Goal: Information Seeking & Learning: Learn about a topic

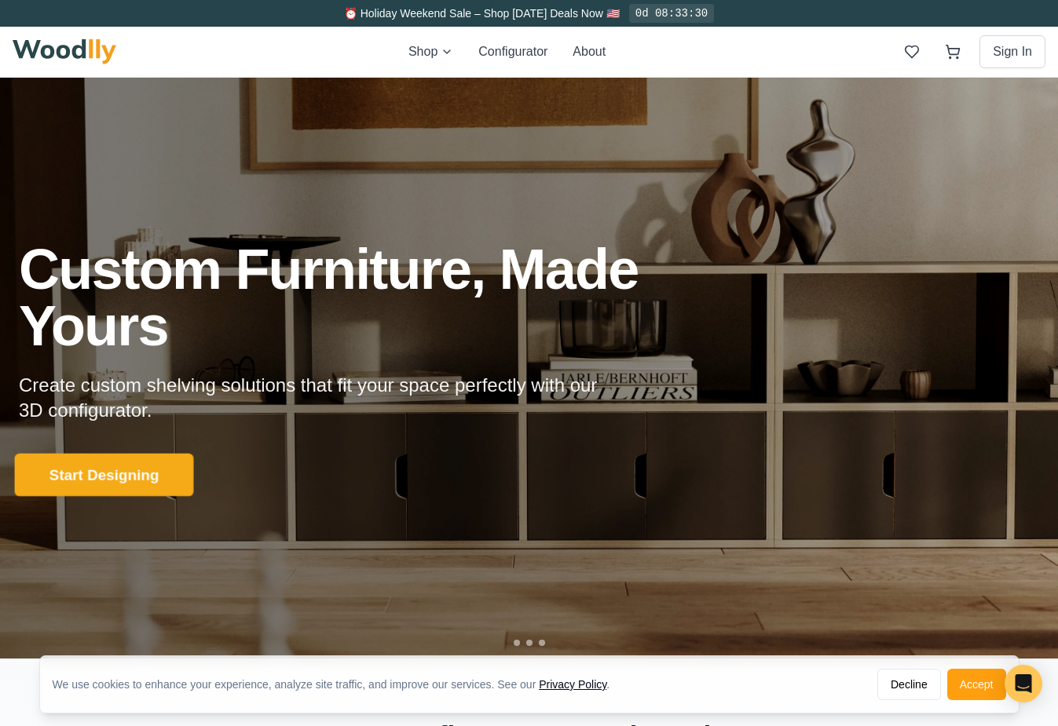
click at [88, 485] on button "Start Designing" at bounding box center [104, 475] width 179 height 43
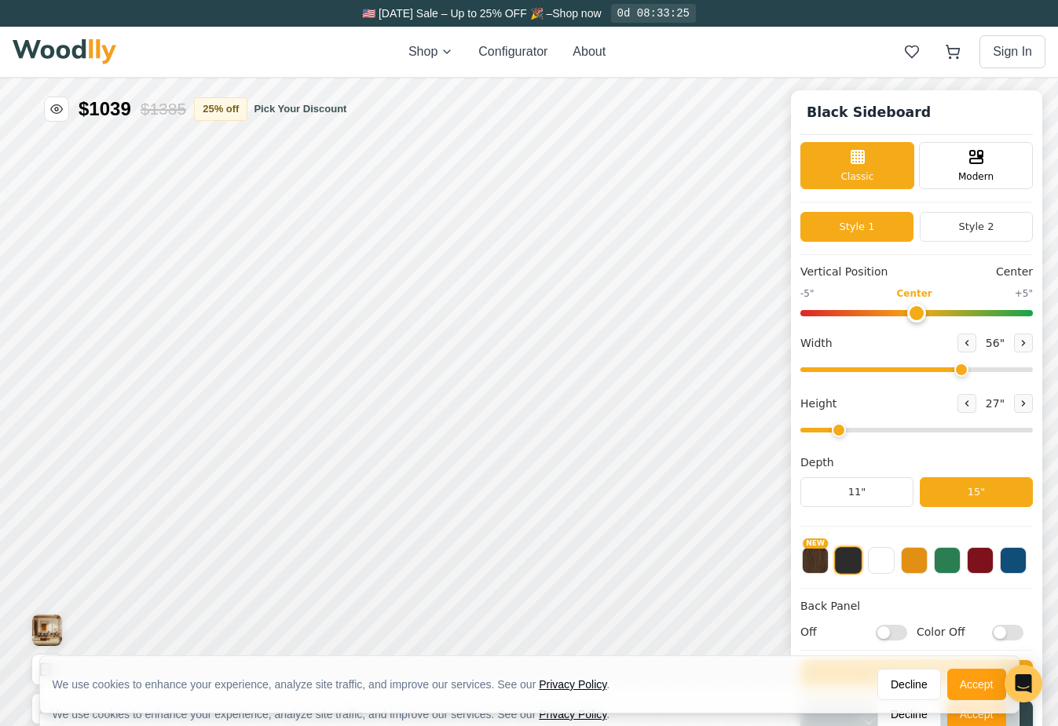
type input "56"
type input "2"
click at [967, 160] on icon at bounding box center [976, 155] width 19 height 19
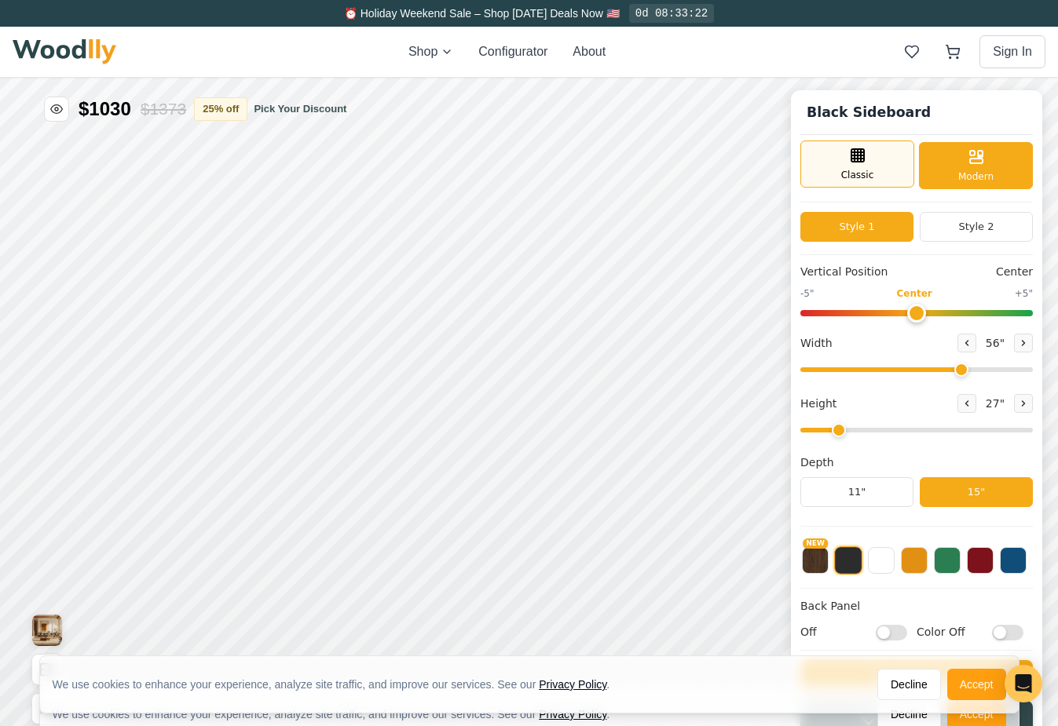
click at [890, 163] on div "Classic" at bounding box center [857, 164] width 114 height 47
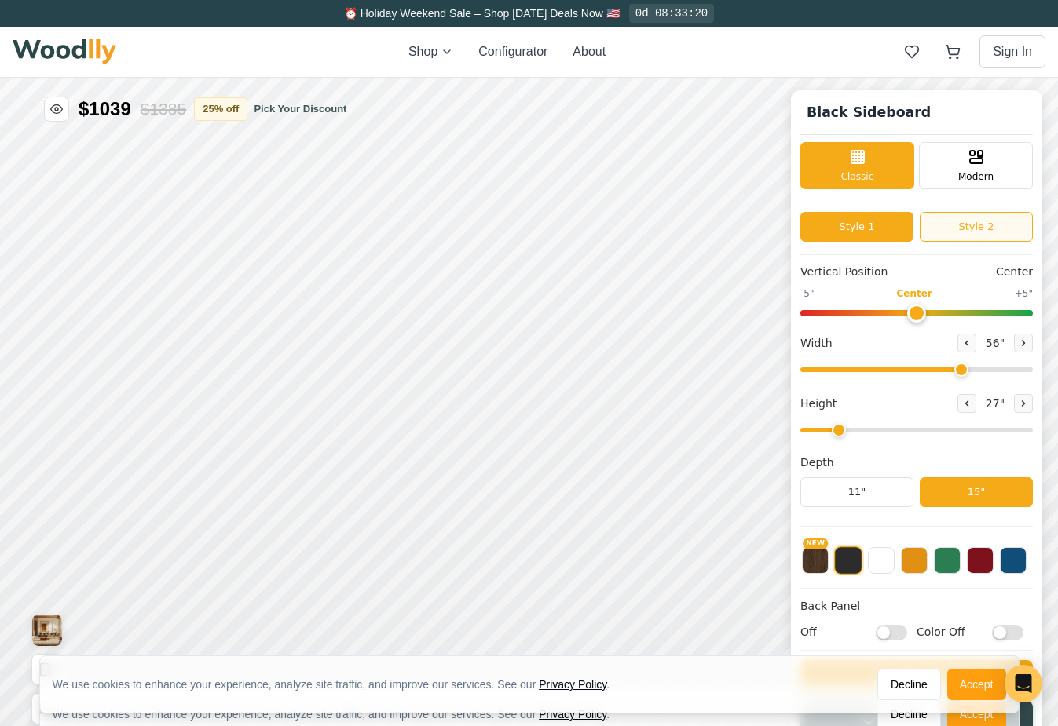
click at [961, 227] on button "Style 2" at bounding box center [976, 227] width 113 height 30
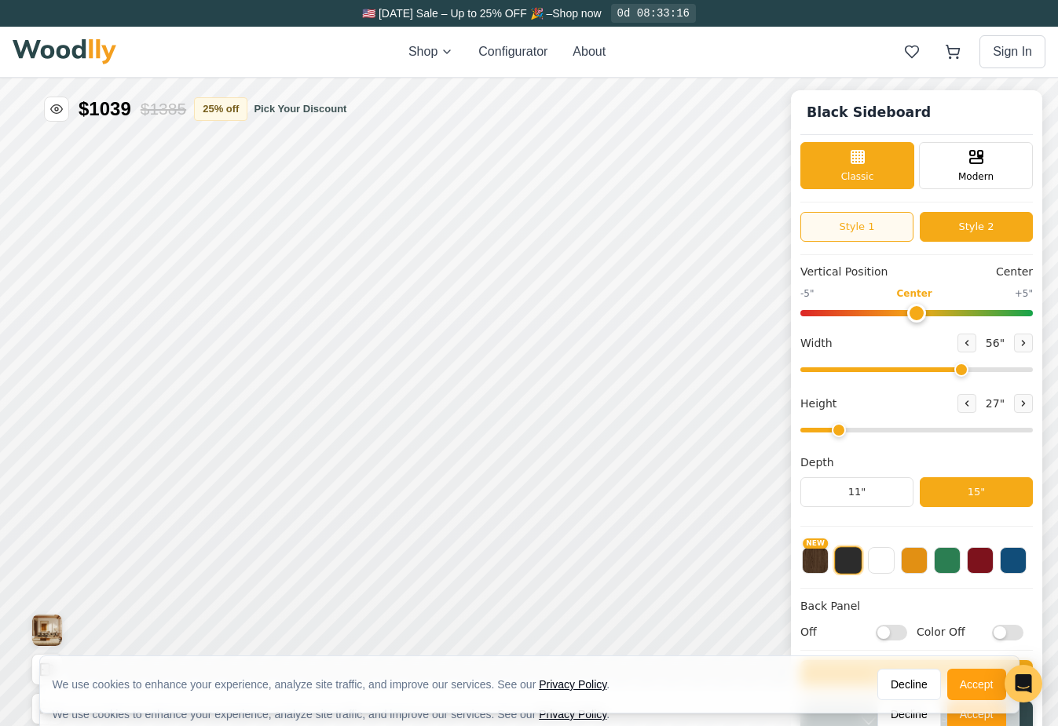
click at [890, 230] on button "Style 1" at bounding box center [856, 227] width 113 height 30
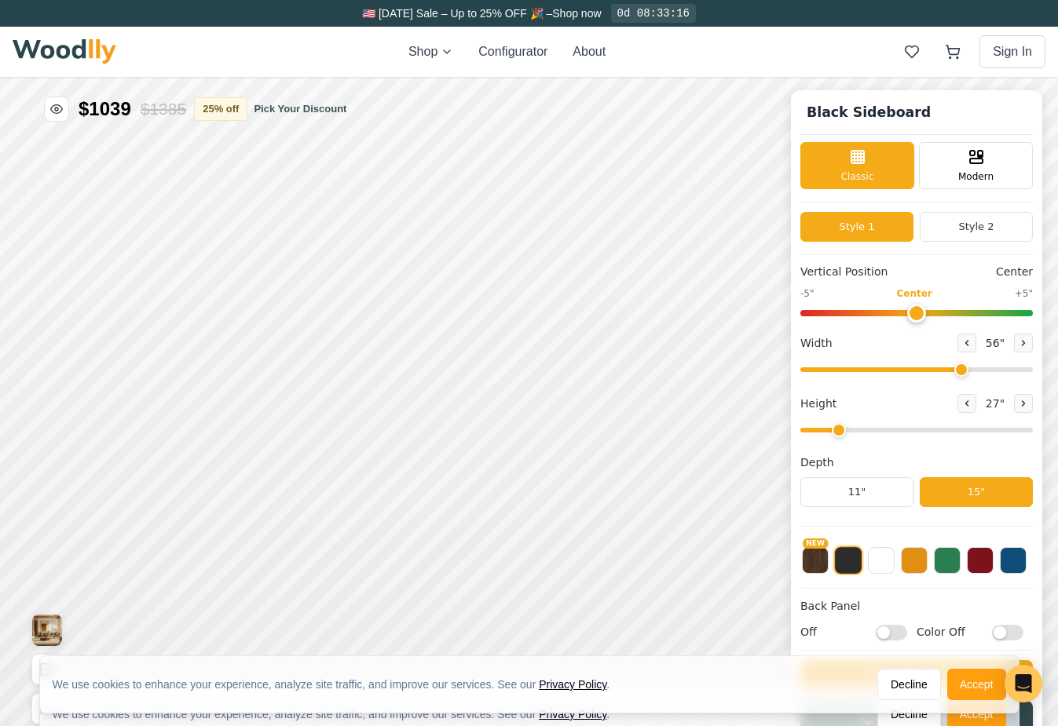
click at [890, 230] on button "Style 1" at bounding box center [856, 227] width 113 height 30
click at [962, 225] on button "Style 2" at bounding box center [976, 227] width 113 height 30
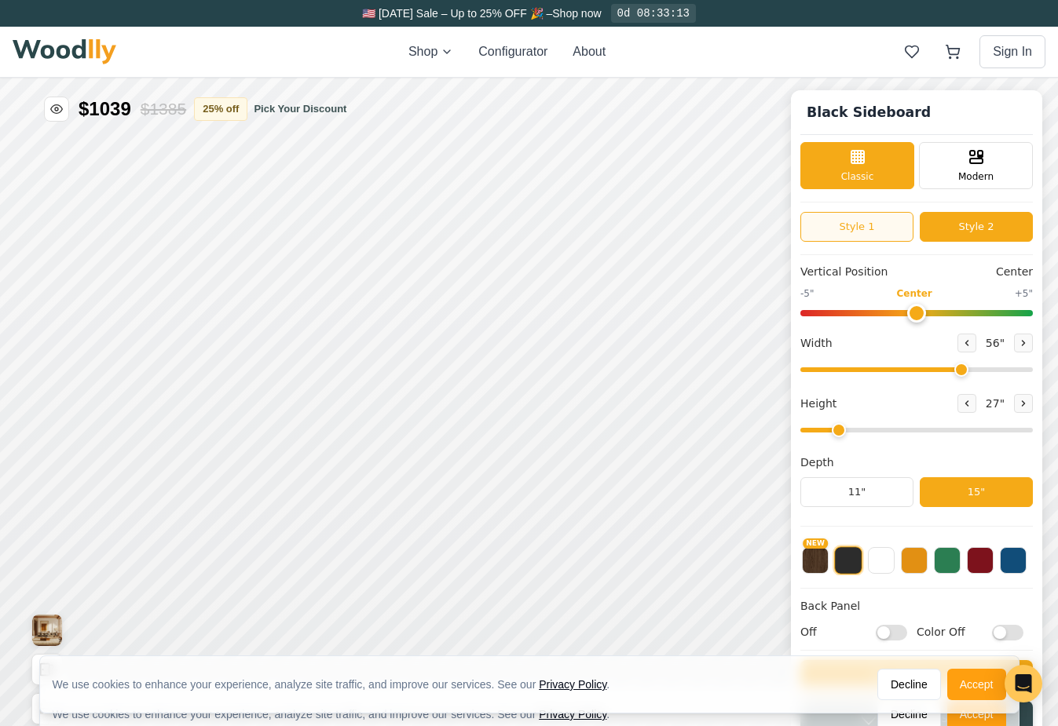
click at [874, 226] on button "Style 1" at bounding box center [856, 227] width 113 height 30
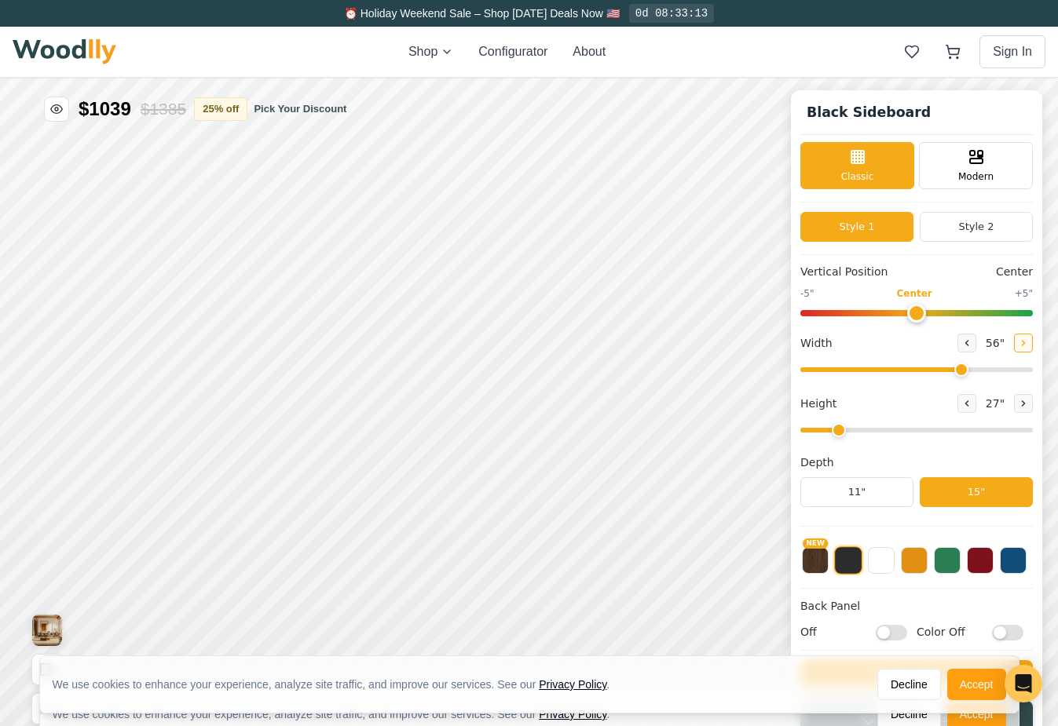
click at [1023, 343] on icon at bounding box center [1024, 343] width 2 height 5
drag, startPoint x: 964, startPoint y: 365, endPoint x: 1057, endPoint y: 368, distance: 92.7
type input "72"
click at [1057, 78] on div "Black Sideboard Classic Modern Style 1 Style 2 Vertical Position Center -5" Cen…" at bounding box center [529, 78] width 1058 height 0
click at [1019, 405] on icon at bounding box center [1023, 403] width 9 height 9
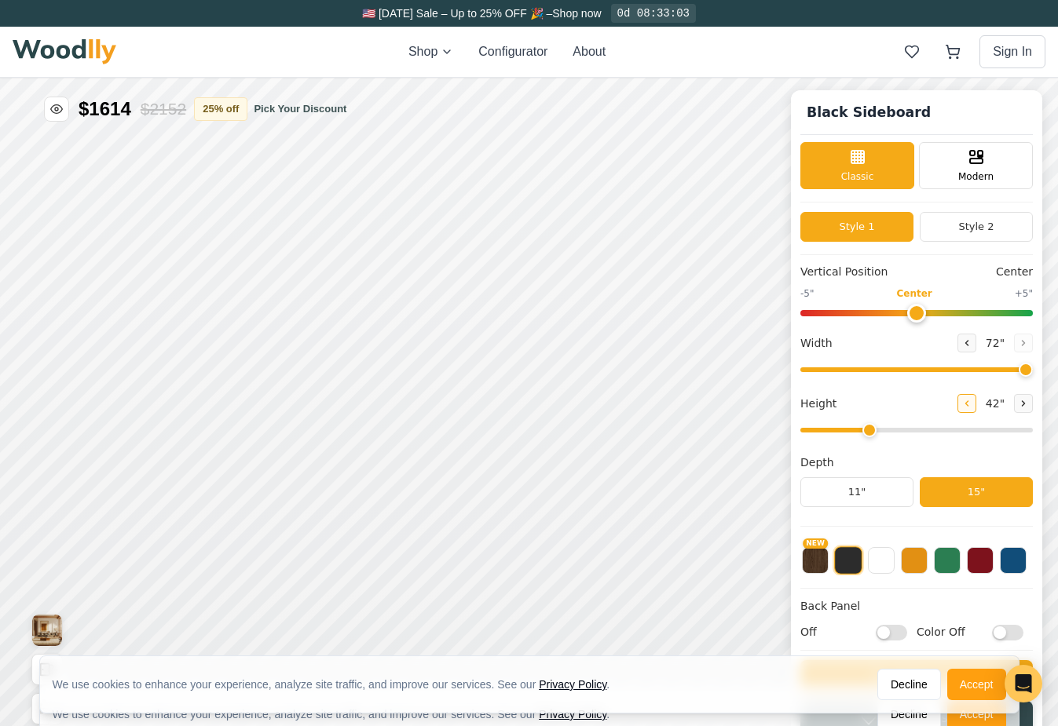
click at [957, 405] on button at bounding box center [966, 403] width 19 height 19
type input "2"
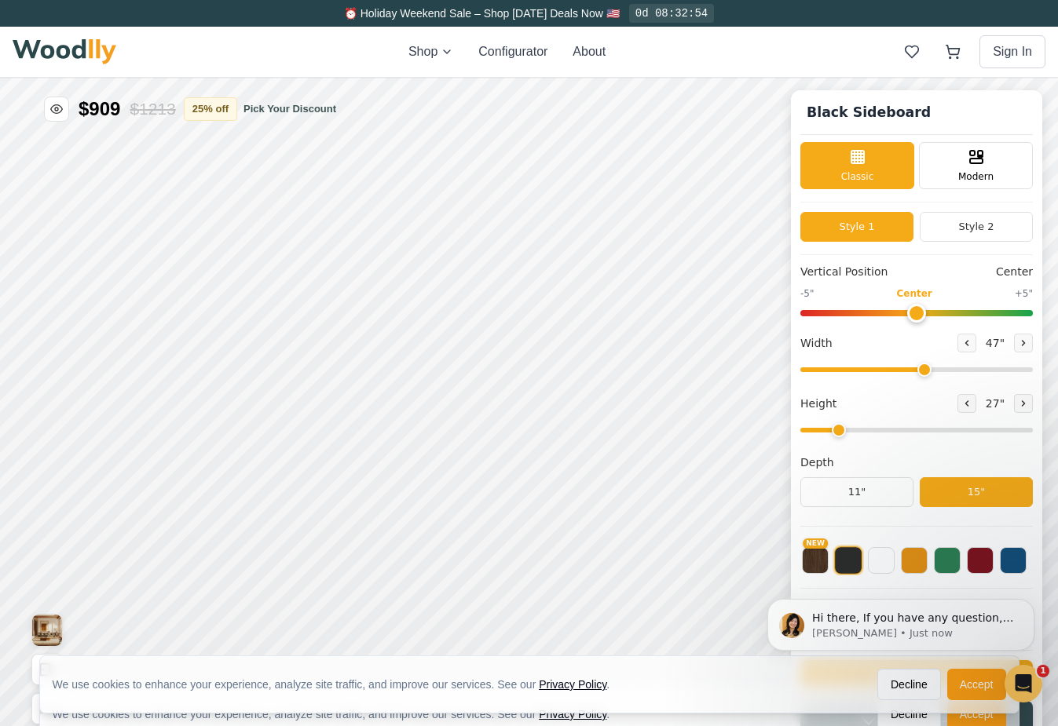
drag, startPoint x: 1021, startPoint y: 371, endPoint x: 923, endPoint y: 357, distance: 99.2
type input "47"
click at [923, 357] on div "Width 47 "" at bounding box center [916, 356] width 232 height 45
click at [811, 562] on button "NEW" at bounding box center [815, 559] width 27 height 27
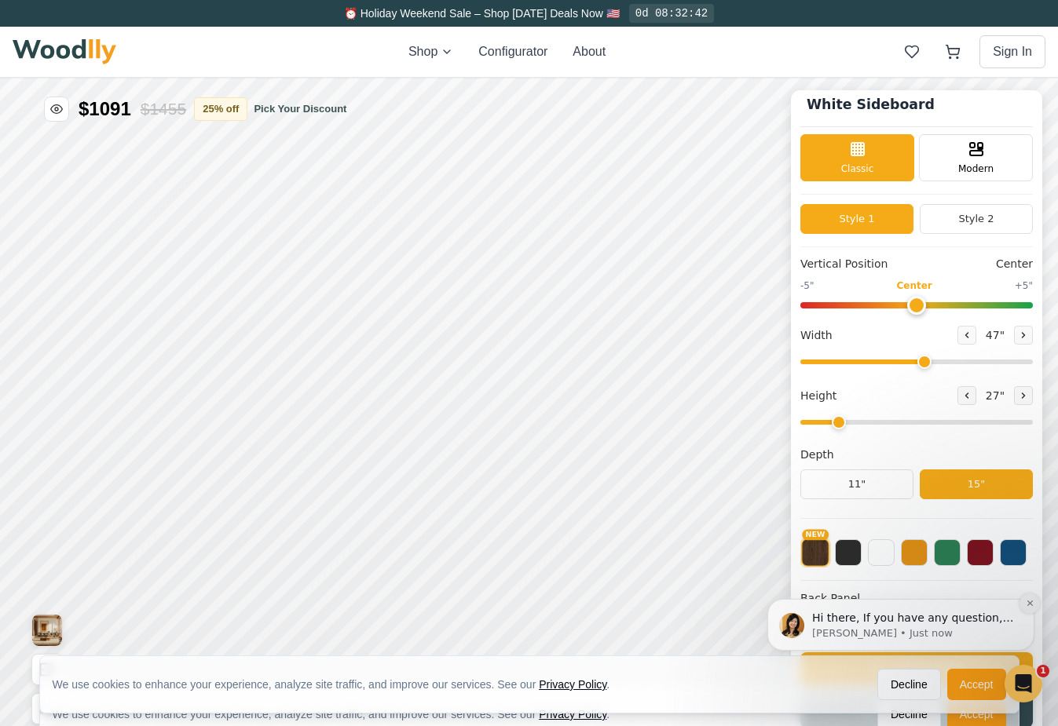
click at [1031, 606] on icon "Dismiss notification" at bounding box center [1029, 603] width 5 height 5
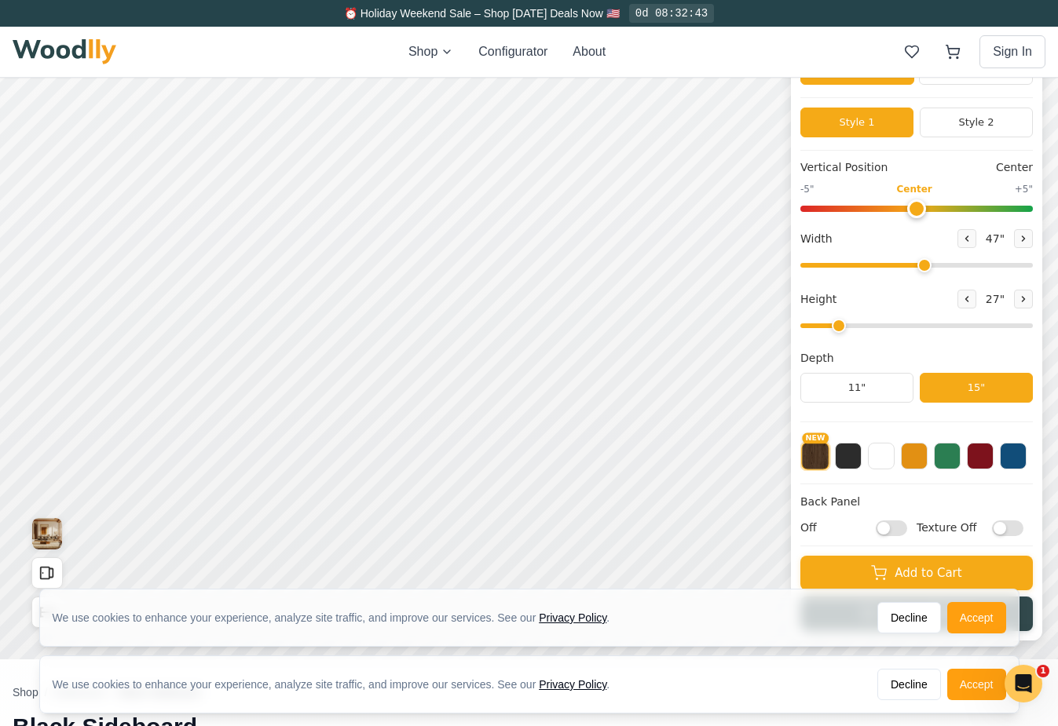
scroll to position [115, 0]
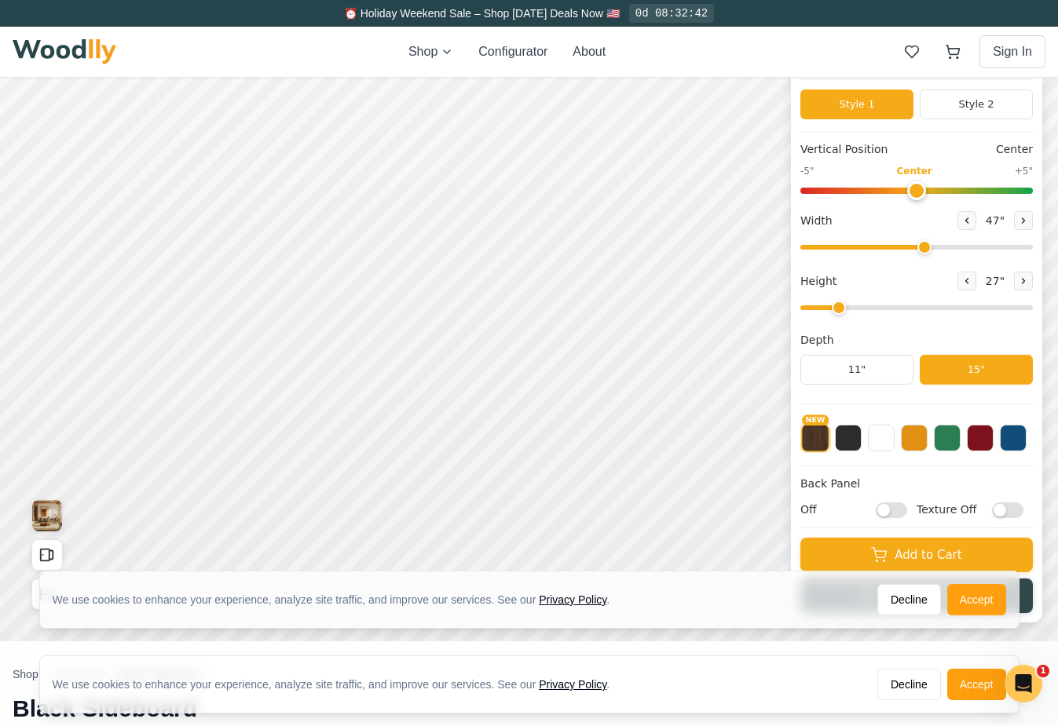
click at [896, 511] on input "Off" at bounding box center [891, 510] width 31 height 16
click at [883, 511] on input "On" at bounding box center [891, 510] width 31 height 16
checkbox input "false"
click at [1011, 508] on input "Texture Off" at bounding box center [1007, 510] width 31 height 16
click at [998, 509] on input "Texture On" at bounding box center [1007, 510] width 31 height 16
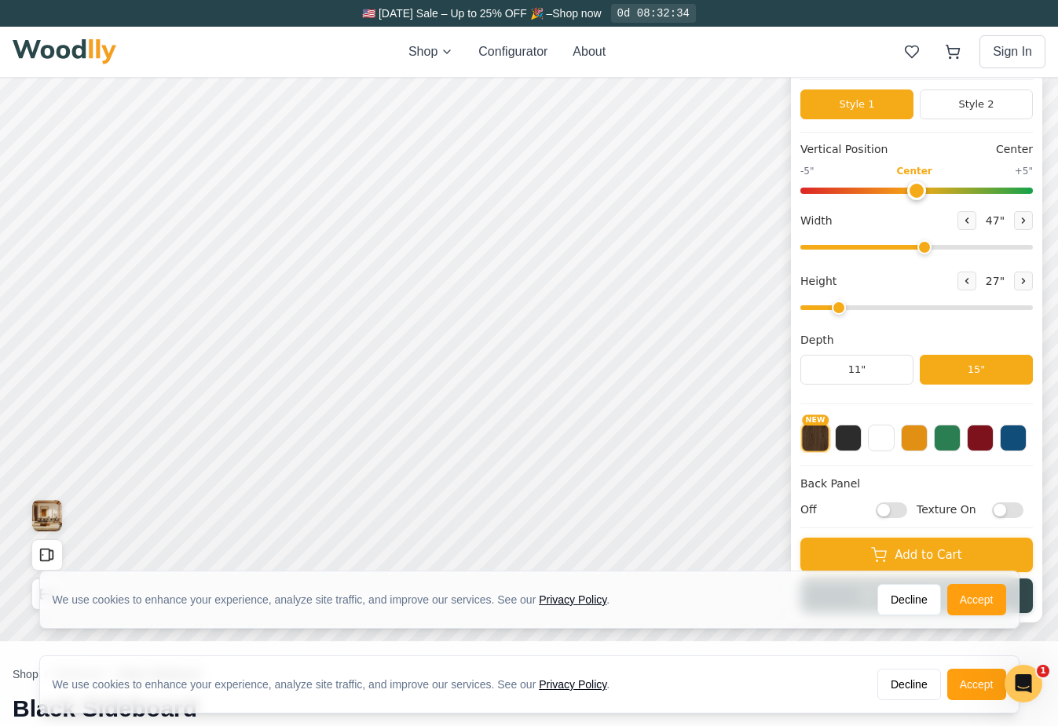
checkbox input "false"
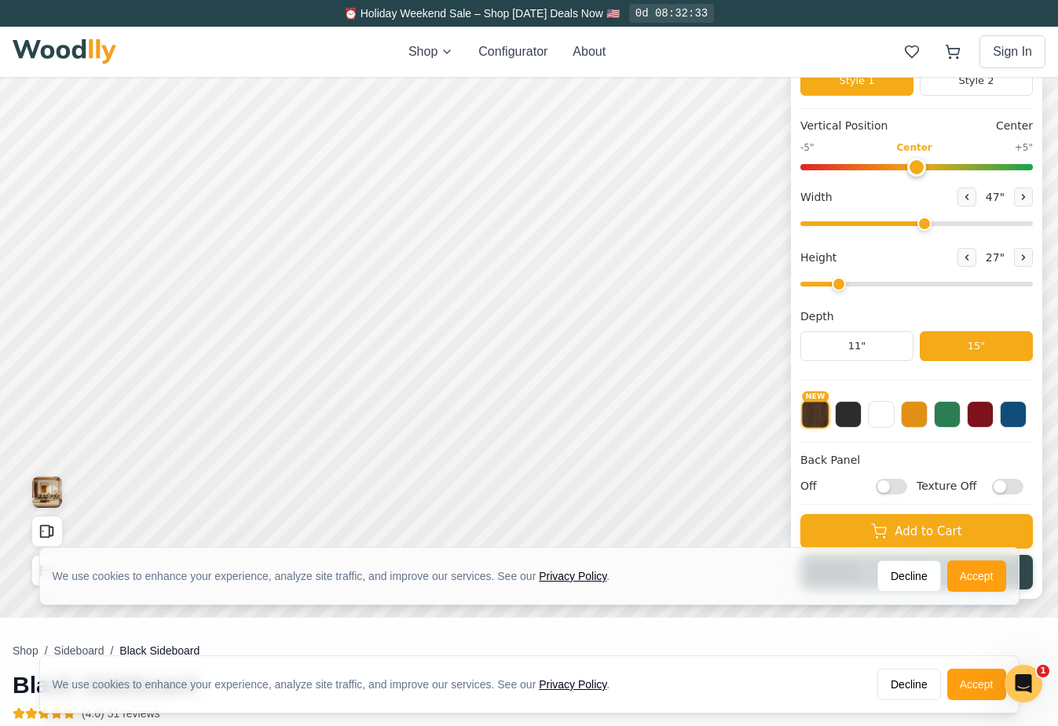
scroll to position [121, 0]
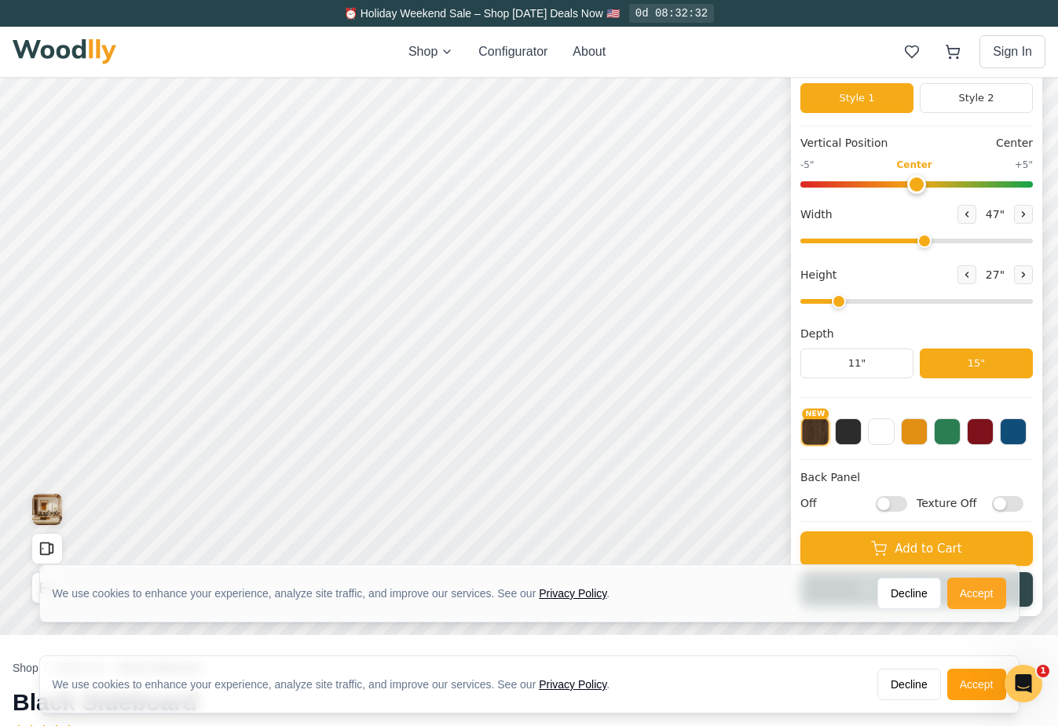
click at [965, 593] on button "Accept" at bounding box center [976, 593] width 59 height 31
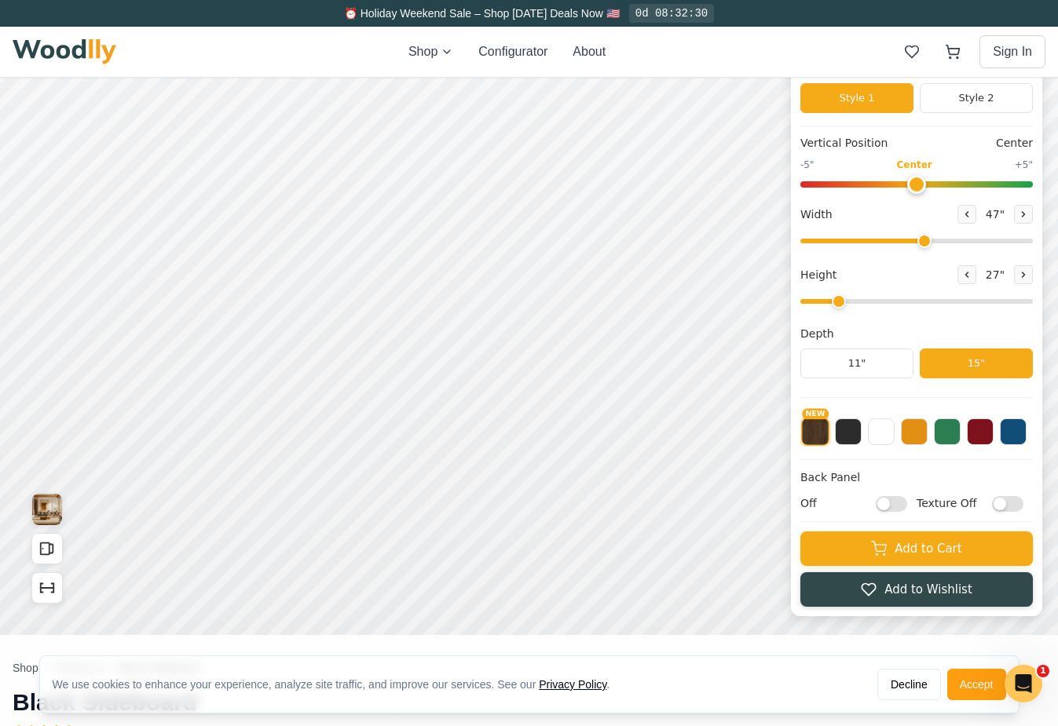
scroll to position [0, 0]
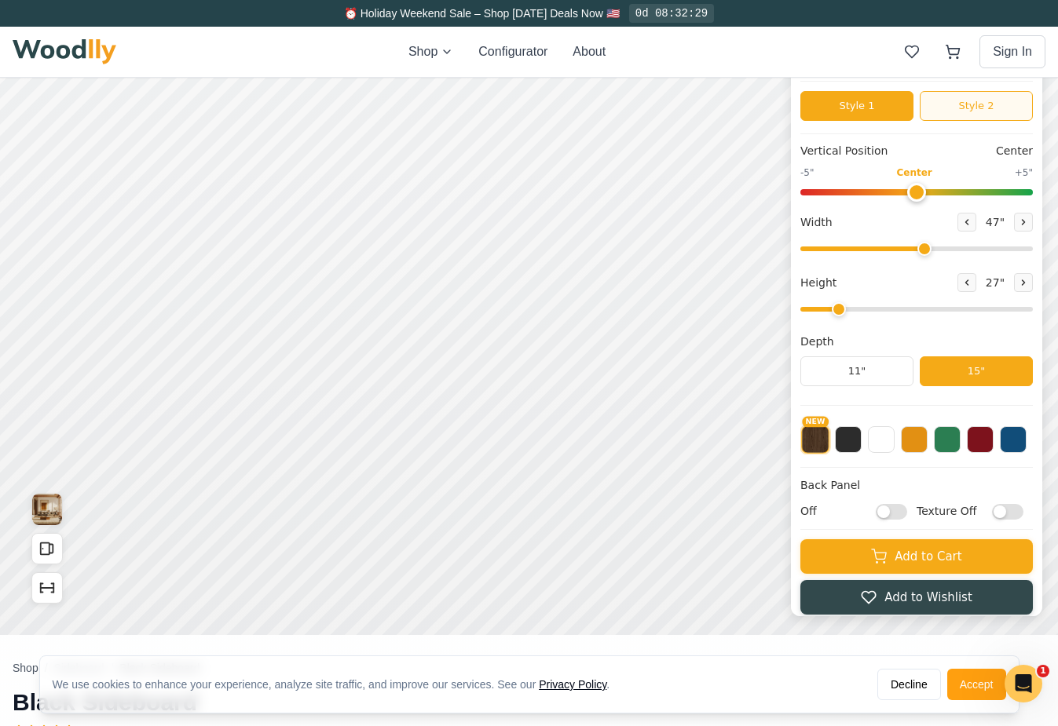
click at [982, 110] on button "Style 2" at bounding box center [976, 106] width 113 height 30
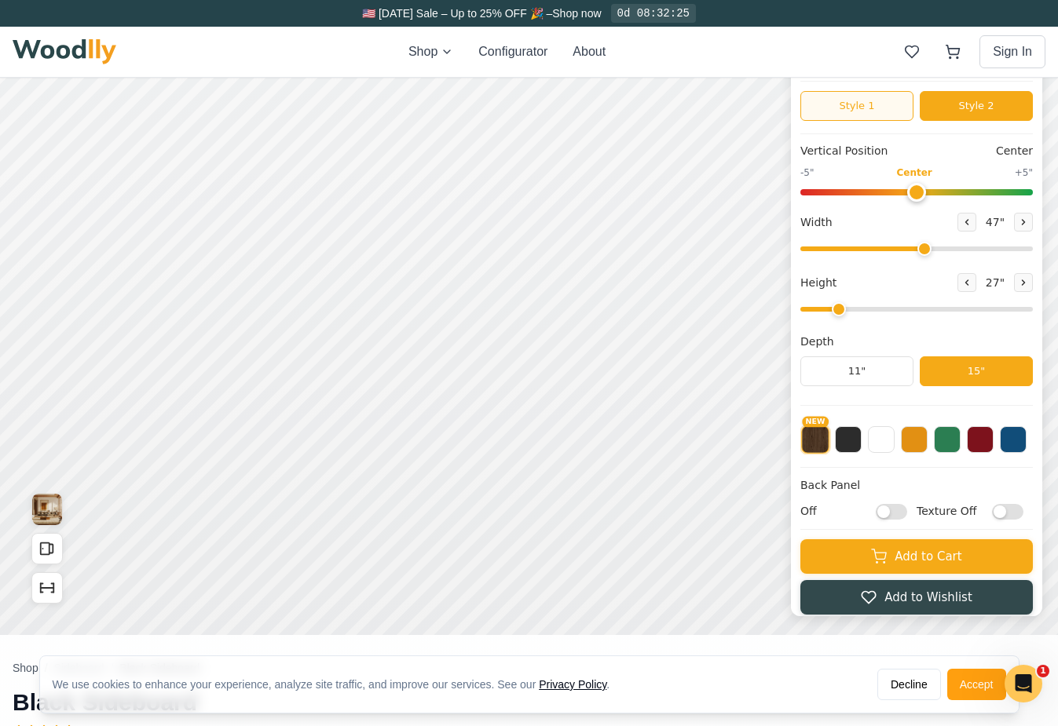
click at [864, 108] on button "Style 1" at bounding box center [856, 106] width 113 height 30
click at [958, 104] on button "Style 2" at bounding box center [976, 106] width 113 height 30
click at [893, 101] on button "Style 1" at bounding box center [856, 106] width 113 height 30
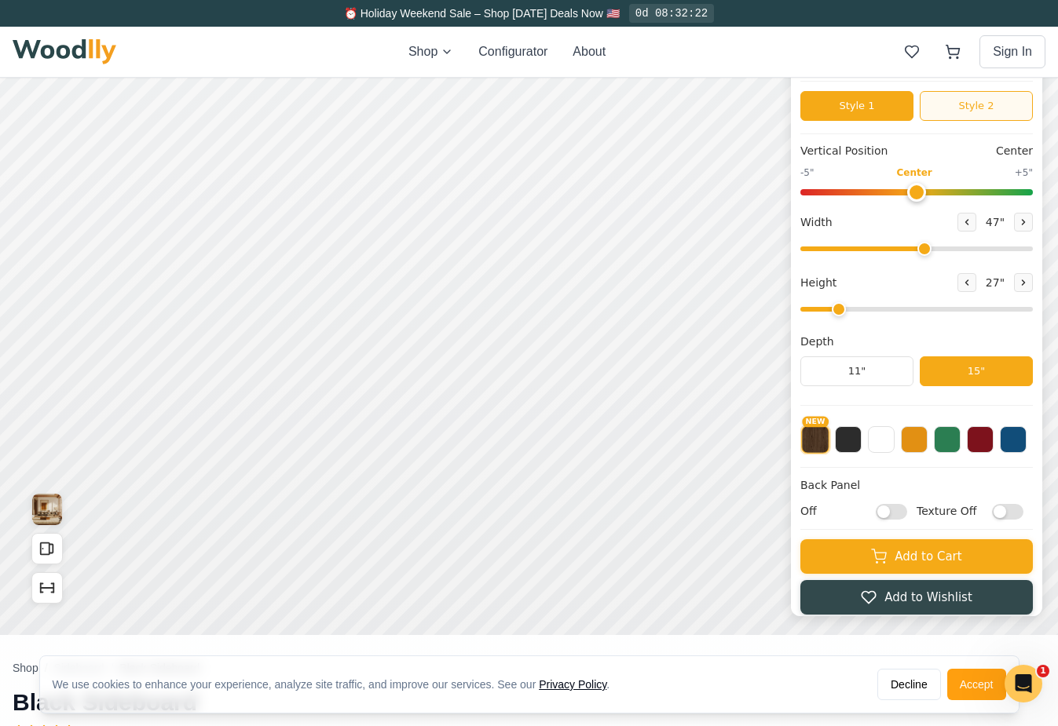
click at [959, 108] on button "Style 2" at bounding box center [976, 106] width 113 height 30
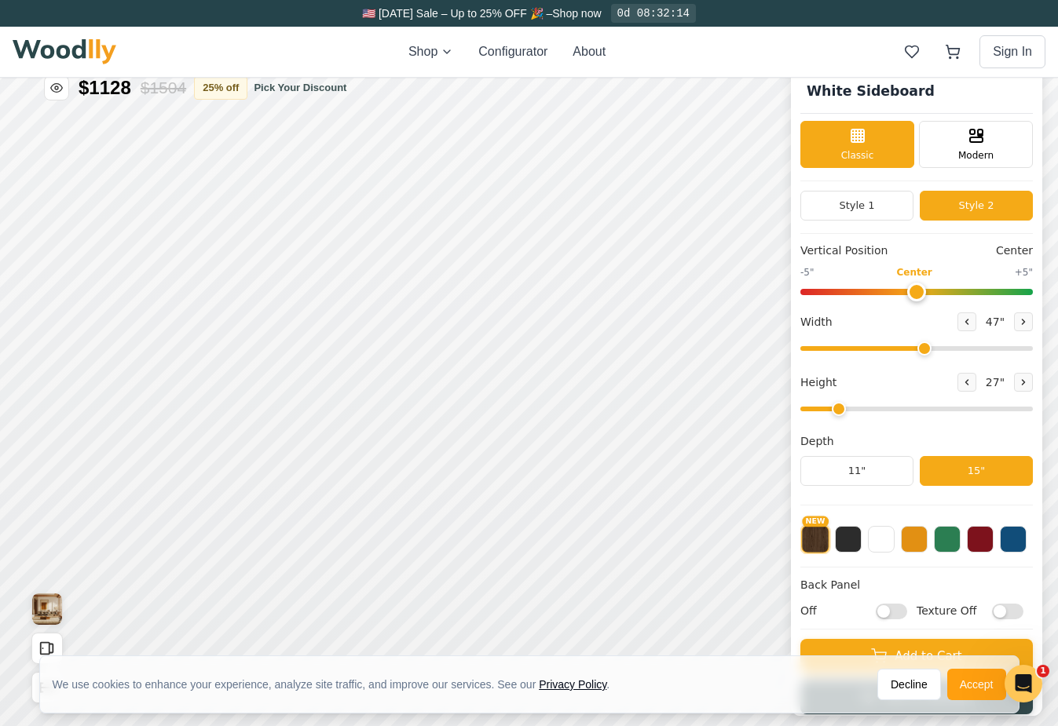
scroll to position [8, 0]
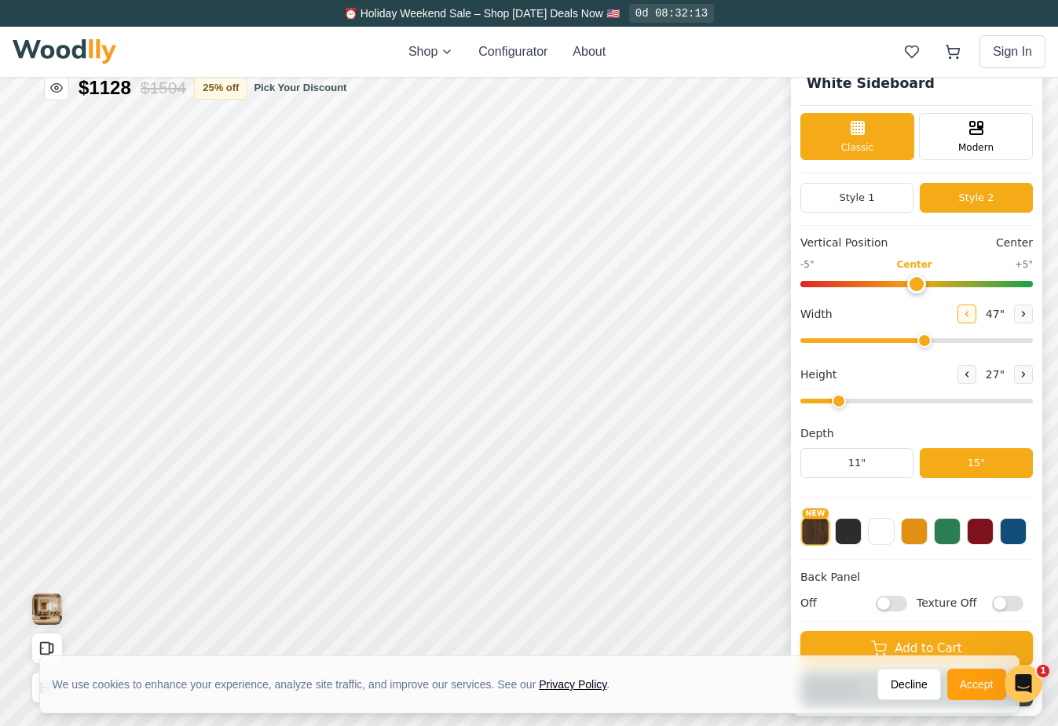
click at [962, 315] on icon at bounding box center [966, 313] width 9 height 9
drag, startPoint x: 919, startPoint y: 339, endPoint x: 857, endPoint y: 335, distance: 62.2
type input "31"
click at [857, 339] on input "range" at bounding box center [916, 341] width 232 height 5
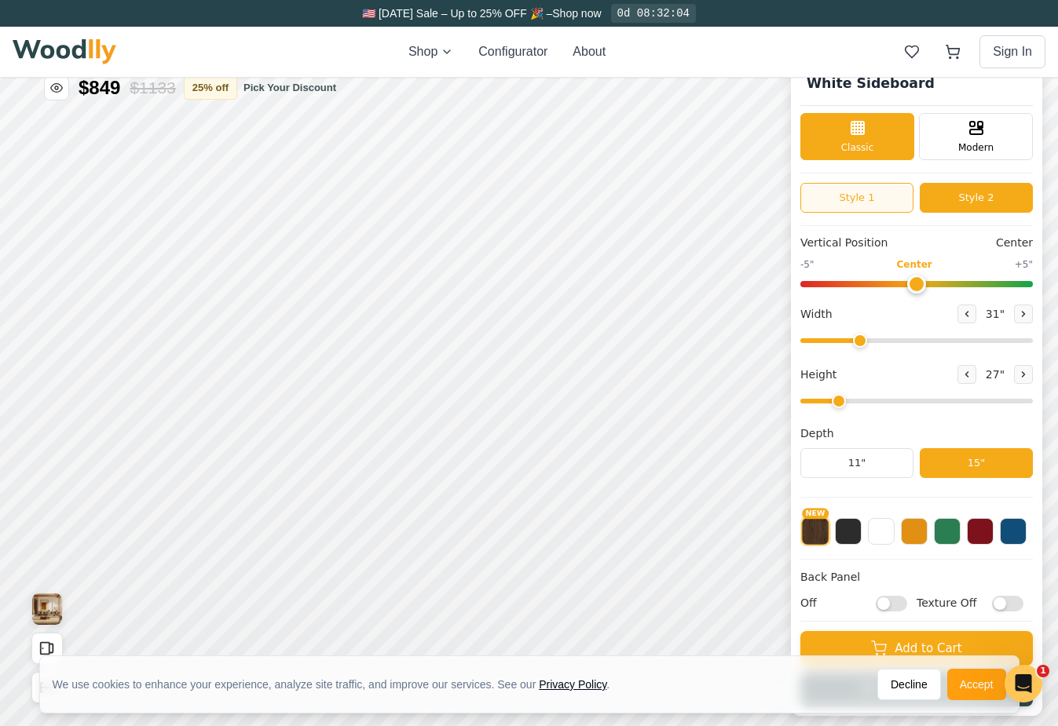
click at [876, 196] on button "Style 1" at bounding box center [856, 198] width 113 height 30
click at [962, 207] on button "Style 2" at bounding box center [976, 198] width 113 height 30
click at [893, 191] on button "Style 1" at bounding box center [856, 198] width 113 height 30
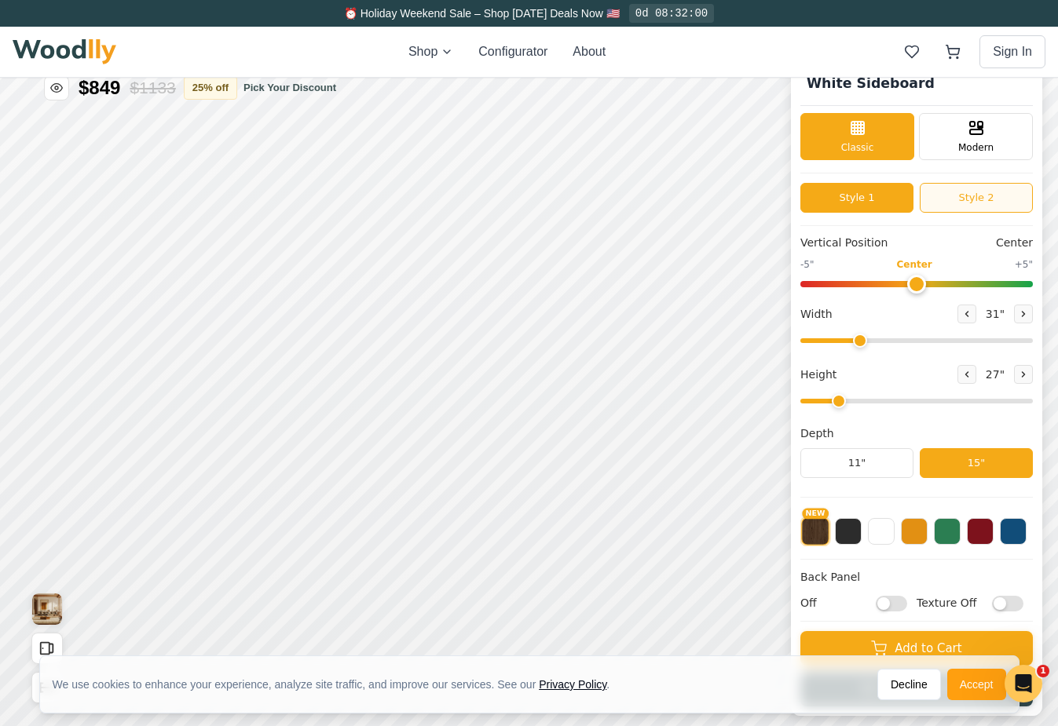
click at [984, 207] on button "Style 2" at bounding box center [976, 198] width 113 height 30
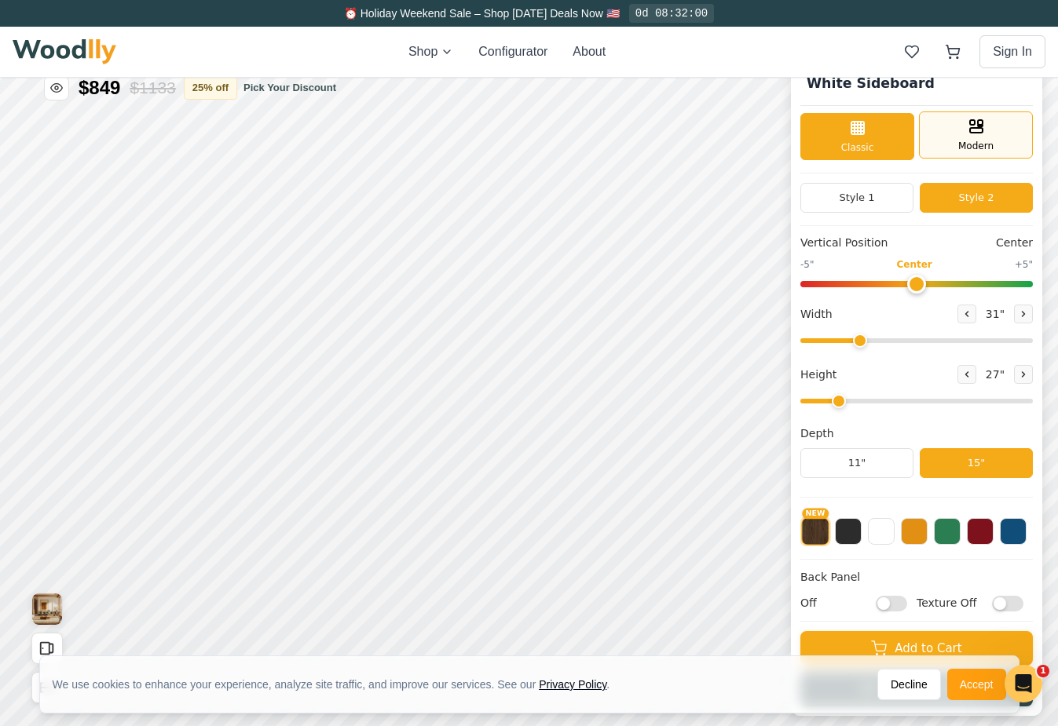
click at [978, 137] on div "Modern" at bounding box center [976, 135] width 114 height 47
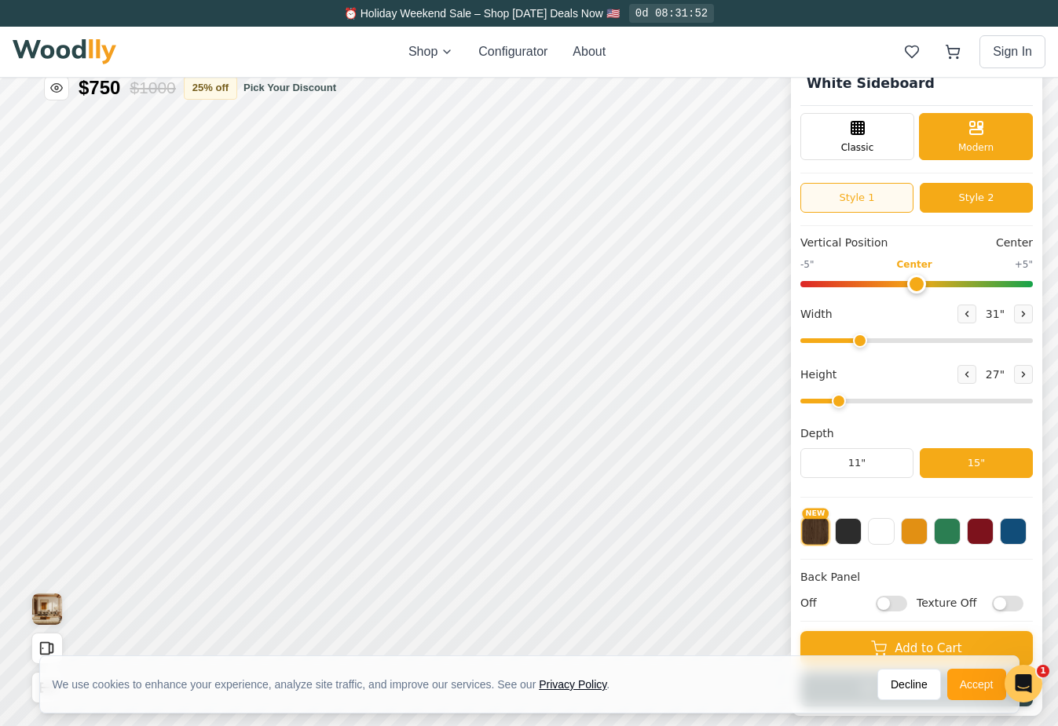
scroll to position [0, 0]
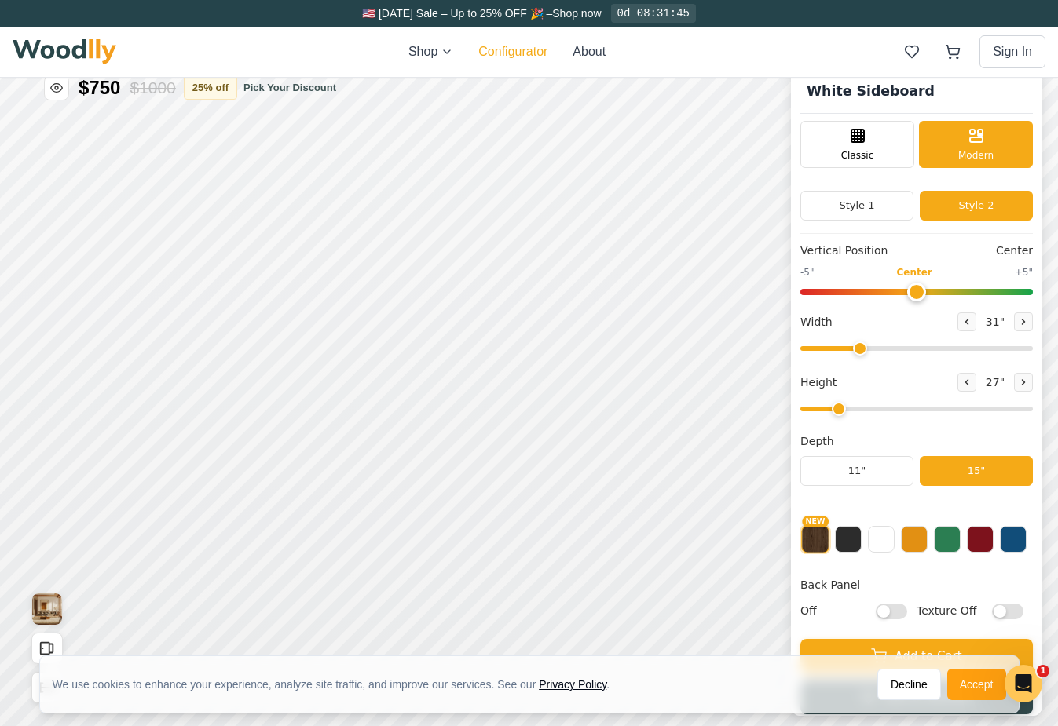
click at [529, 60] on button "Configurator" at bounding box center [512, 51] width 69 height 19
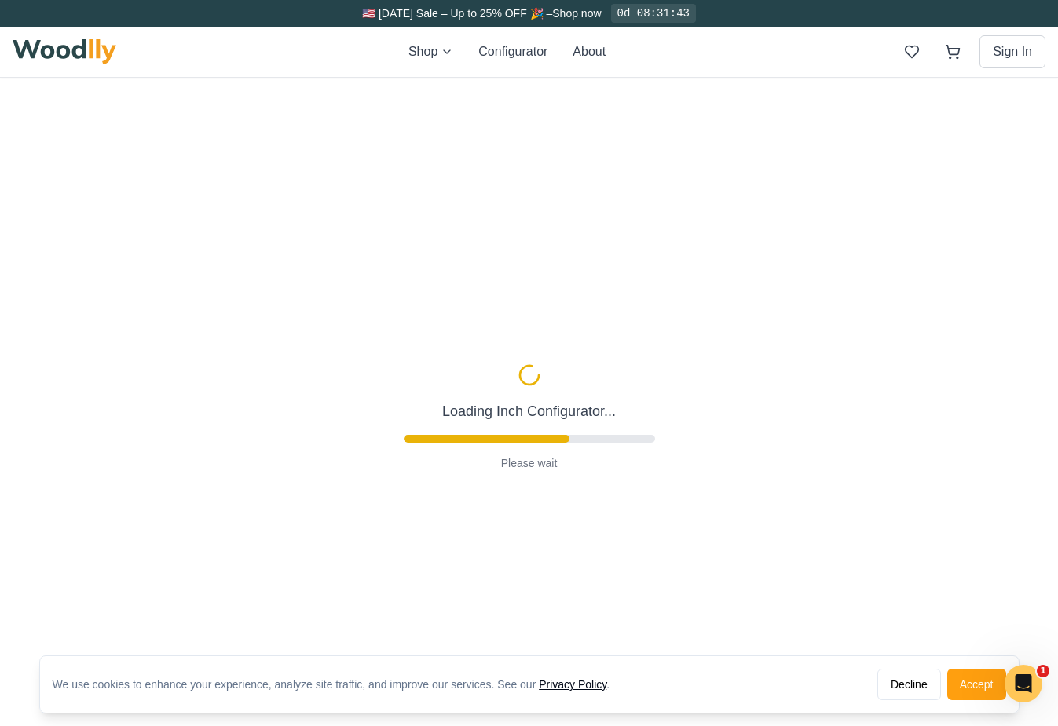
type input "63"
type input "2"
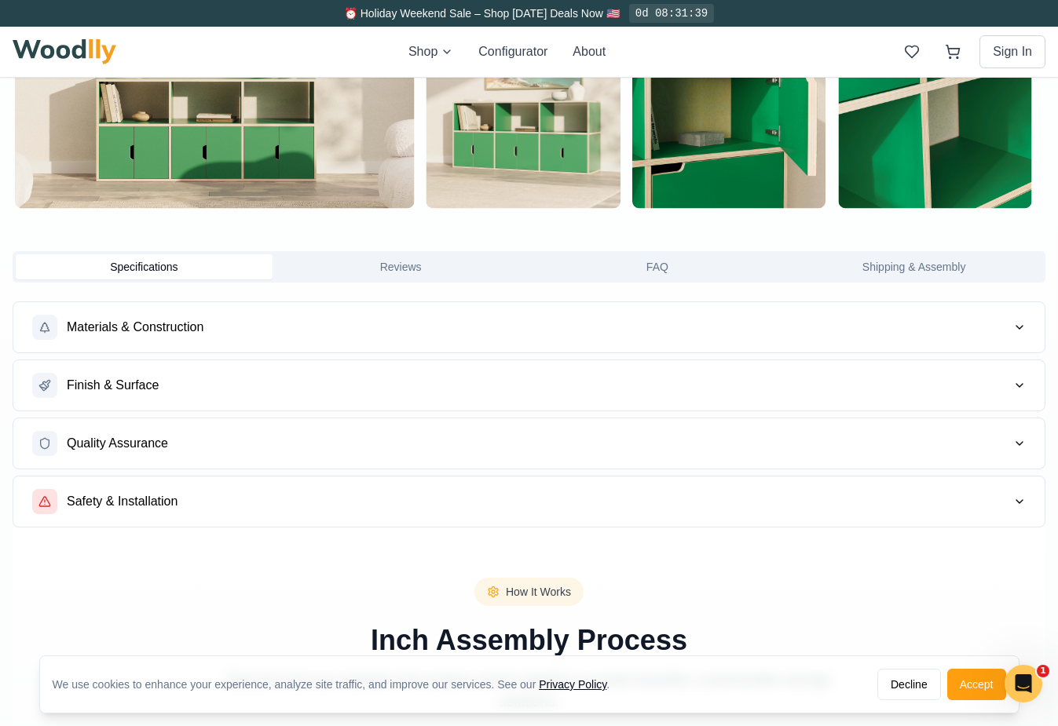
scroll to position [1114, 0]
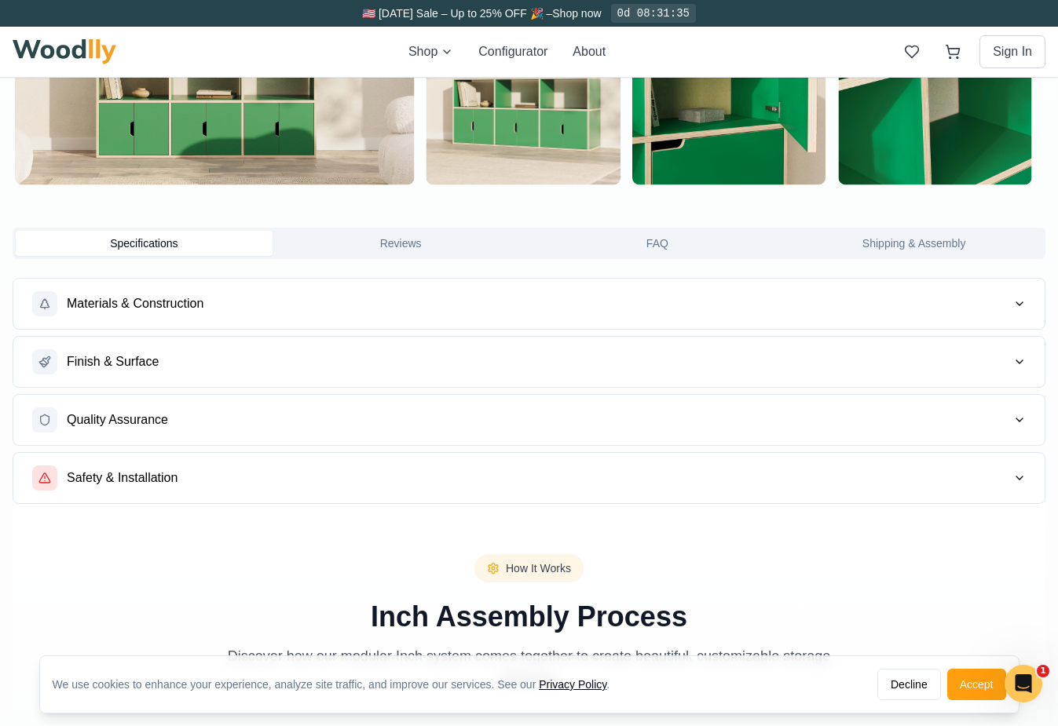
click at [493, 304] on button "Materials & Construction" at bounding box center [528, 304] width 1031 height 50
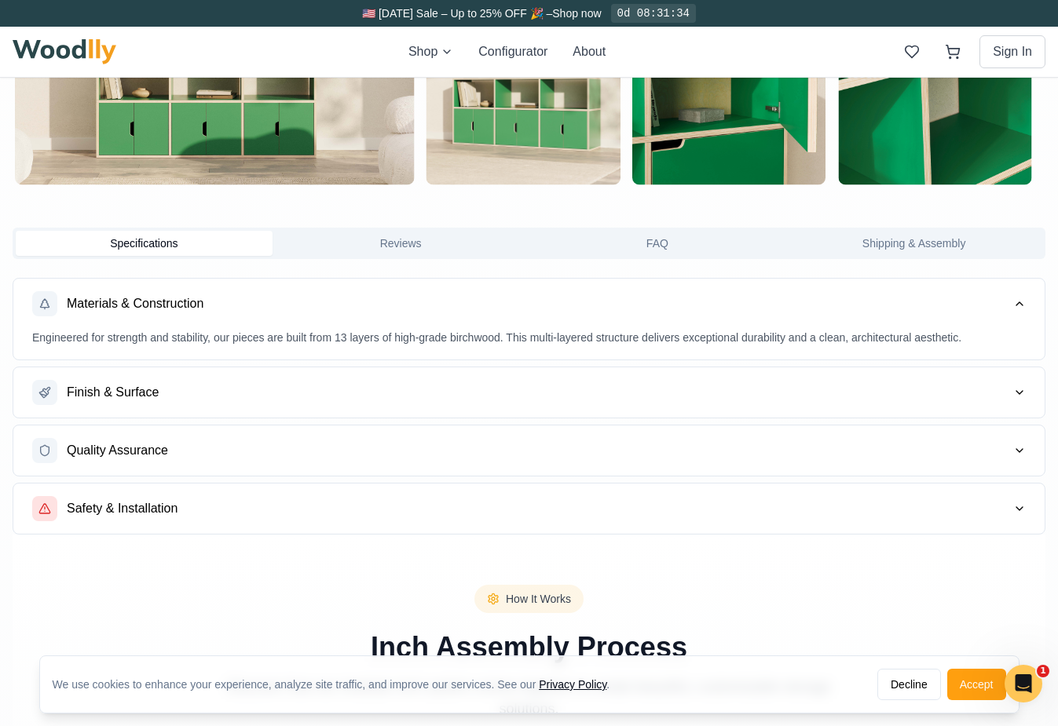
click at [493, 304] on button "Materials & Construction" at bounding box center [528, 304] width 1031 height 50
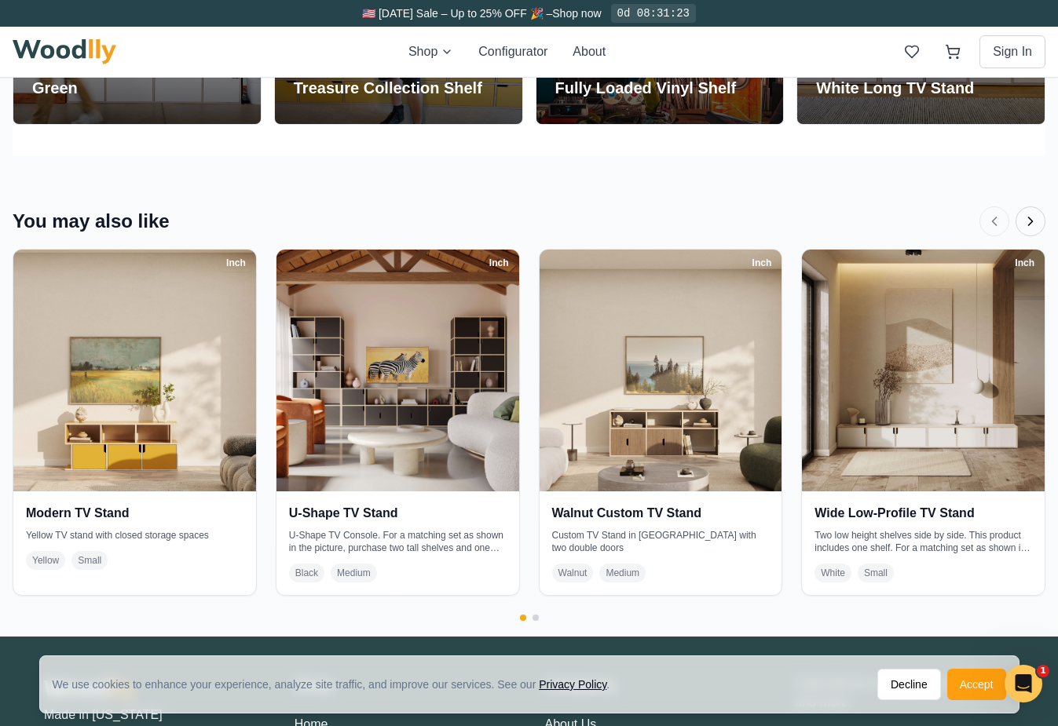
scroll to position [3312, 0]
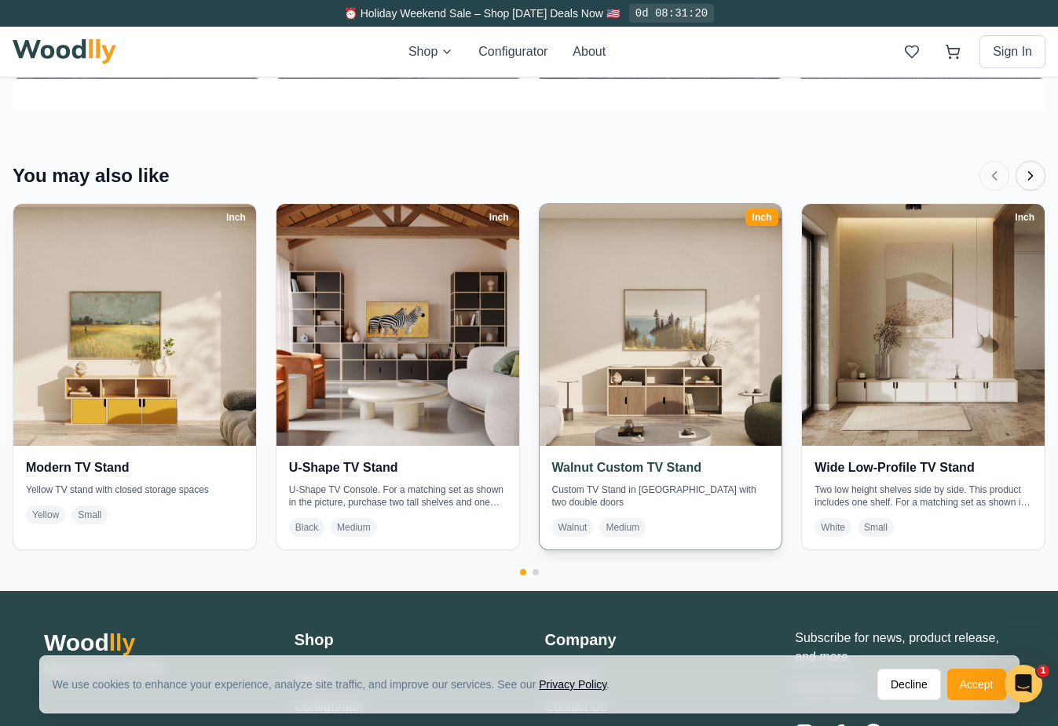
click at [620, 404] on img at bounding box center [660, 325] width 254 height 254
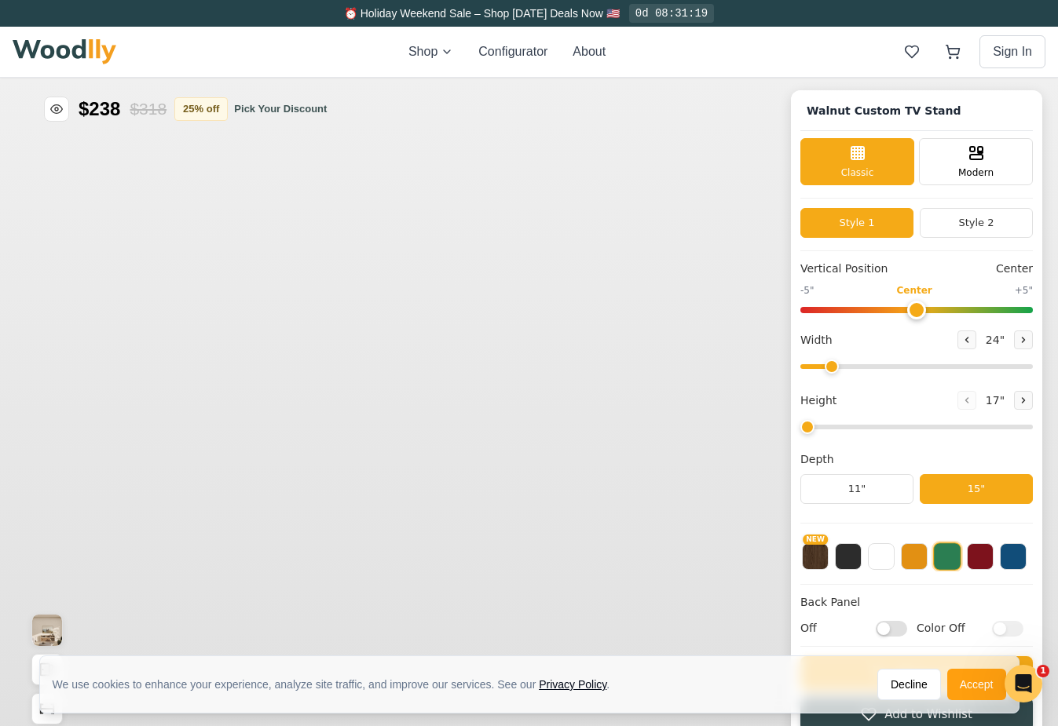
type input "62"
type input "2"
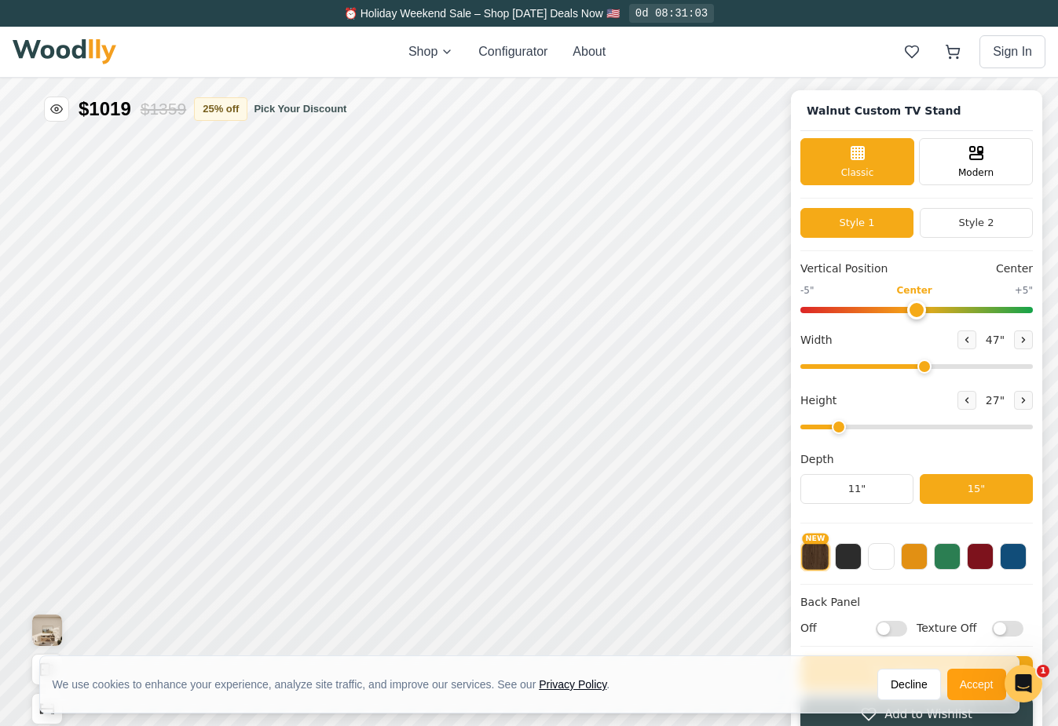
drag, startPoint x: 977, startPoint y: 368, endPoint x: 922, endPoint y: 364, distance: 55.1
type input "47"
click at [922, 364] on input "range" at bounding box center [916, 366] width 232 height 5
click at [977, 225] on button "Style 2" at bounding box center [976, 223] width 113 height 30
click at [878, 218] on button "Style 1" at bounding box center [856, 223] width 113 height 30
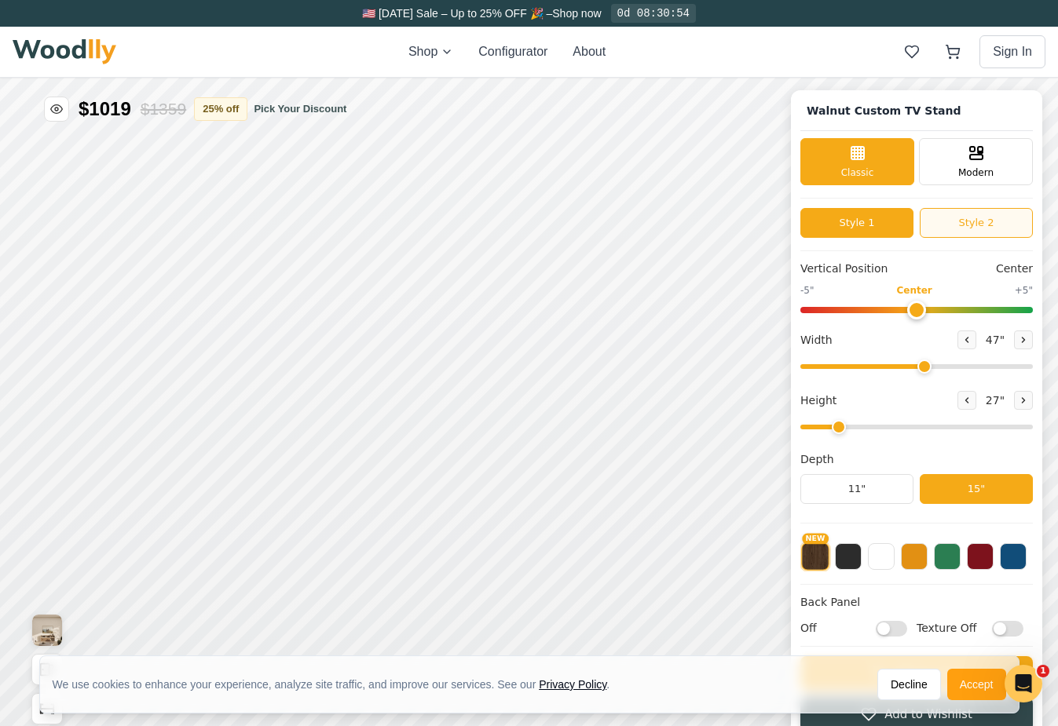
click at [961, 233] on button "Style 2" at bounding box center [976, 223] width 113 height 30
click at [860, 225] on button "Style 1" at bounding box center [856, 223] width 113 height 30
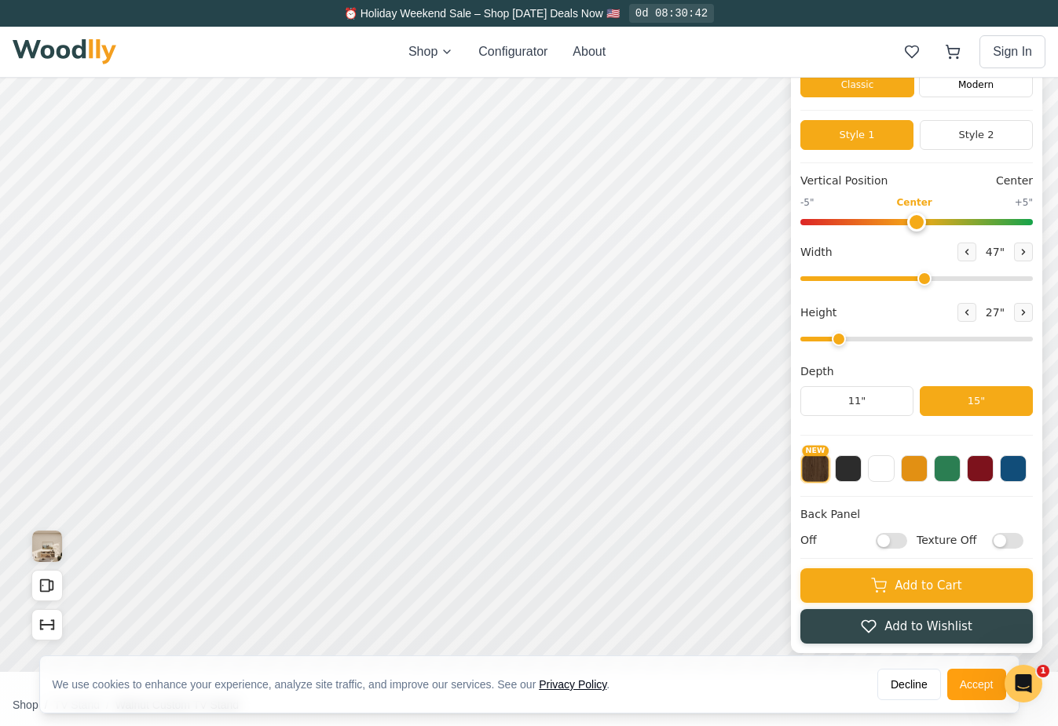
scroll to position [103, 0]
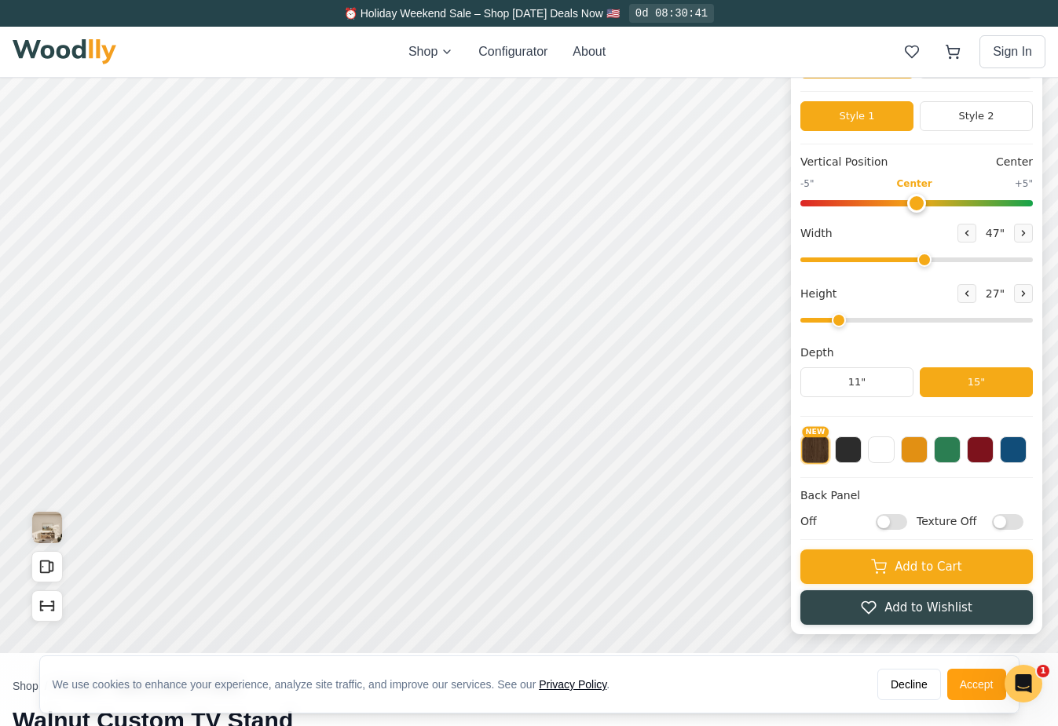
click at [1008, 522] on input "Texture Off" at bounding box center [1007, 522] width 31 height 16
click at [990, 522] on label "Texture On" at bounding box center [970, 522] width 107 height 16
click at [992, 522] on input "Texture On" at bounding box center [1007, 522] width 31 height 16
checkbox input "false"
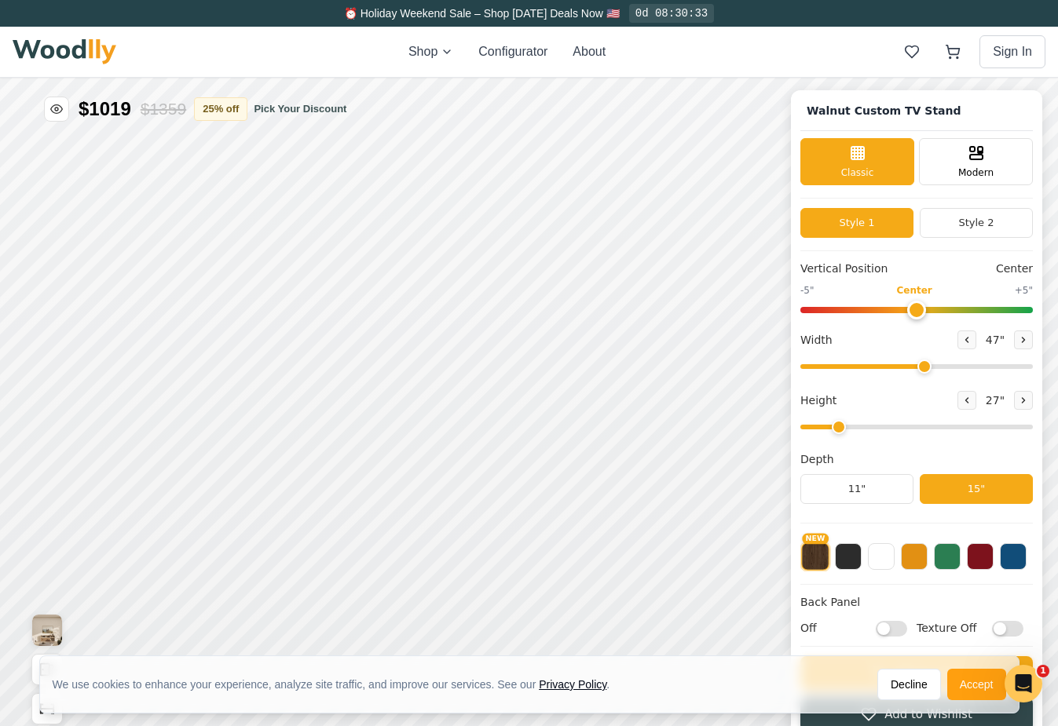
scroll to position [5, 0]
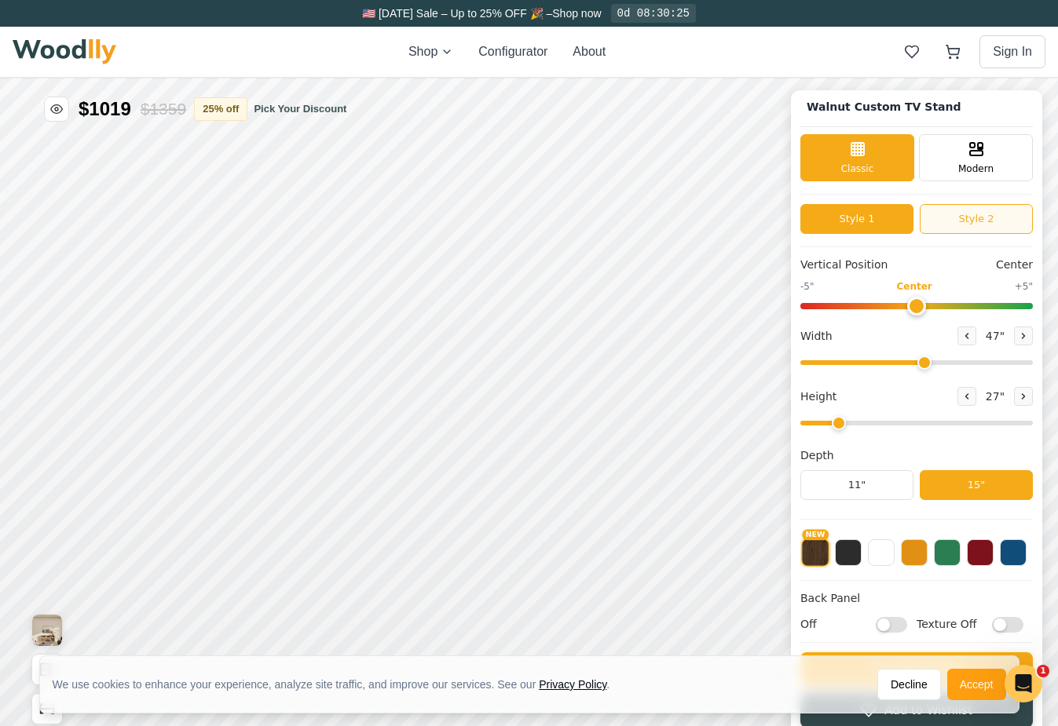
click at [964, 227] on button "Style 2" at bounding box center [976, 219] width 113 height 30
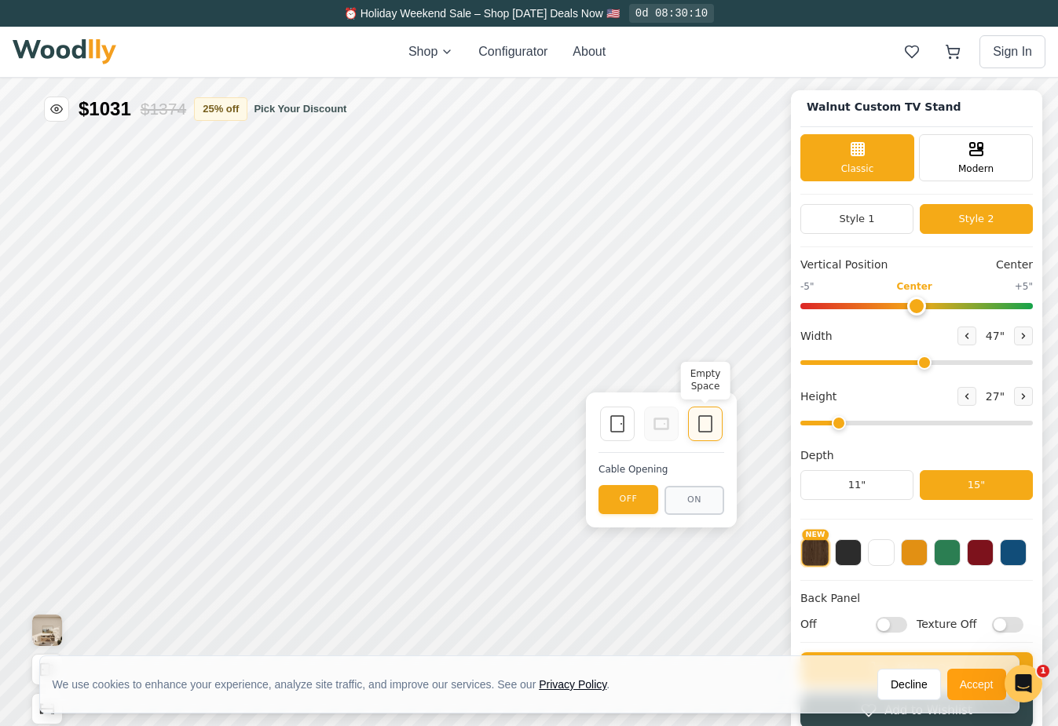
click at [707, 419] on icon at bounding box center [705, 424] width 19 height 19
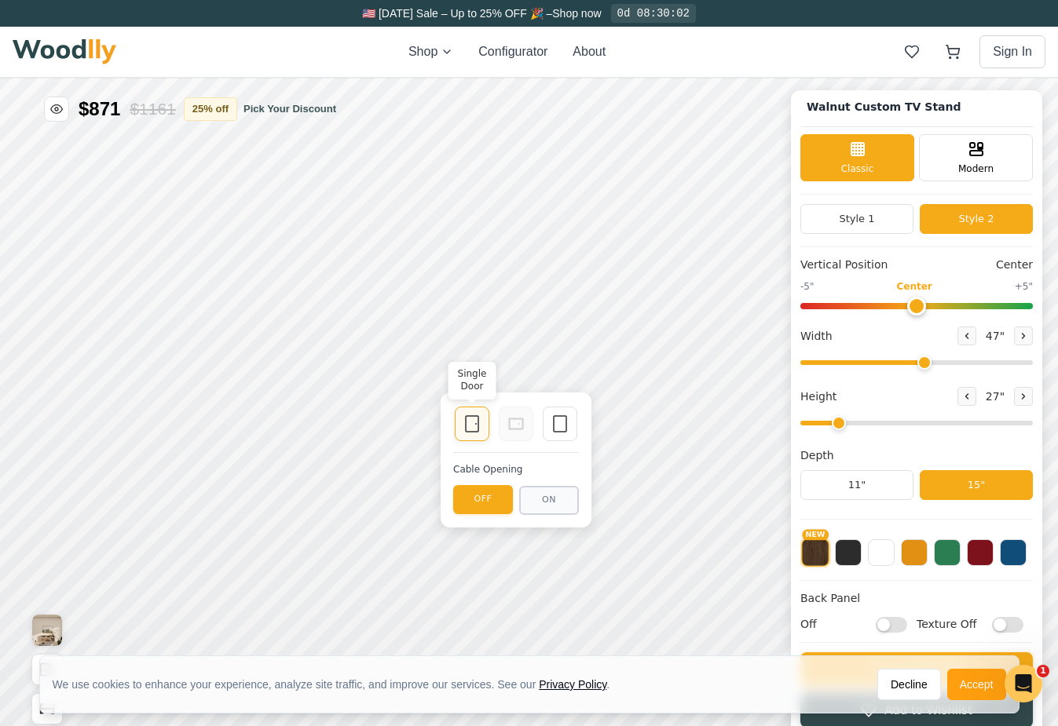
click at [470, 439] on div "Single Door" at bounding box center [472, 424] width 35 height 35
click at [470, 423] on icon at bounding box center [472, 424] width 19 height 19
click at [562, 427] on icon at bounding box center [560, 424] width 19 height 19
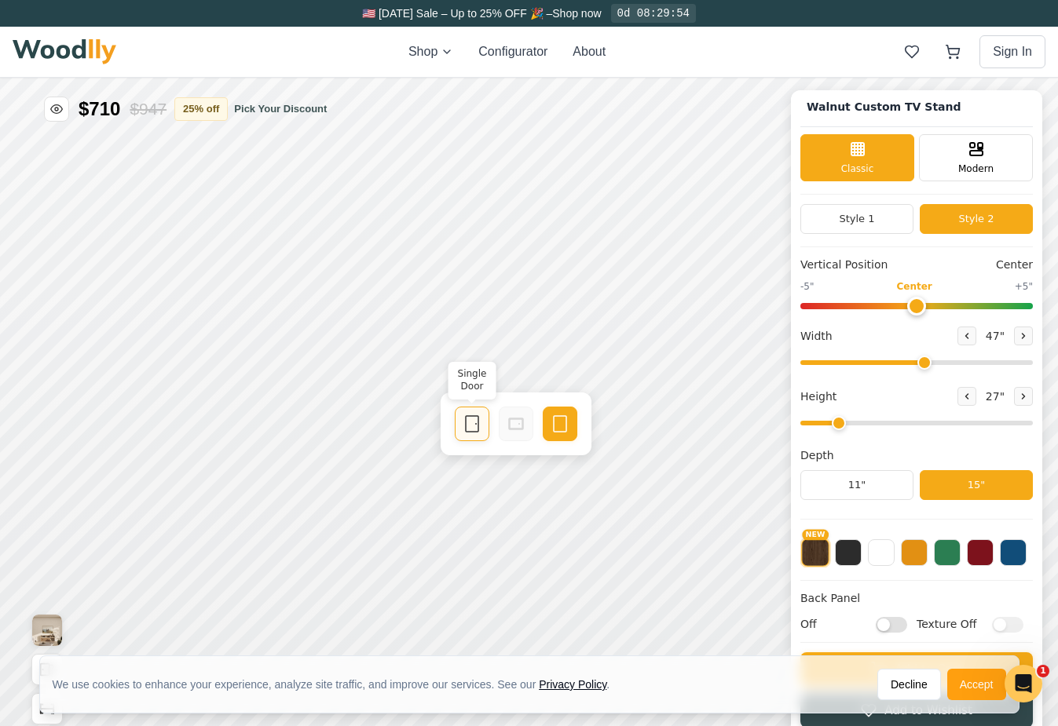
click at [473, 430] on icon at bounding box center [472, 424] width 19 height 19
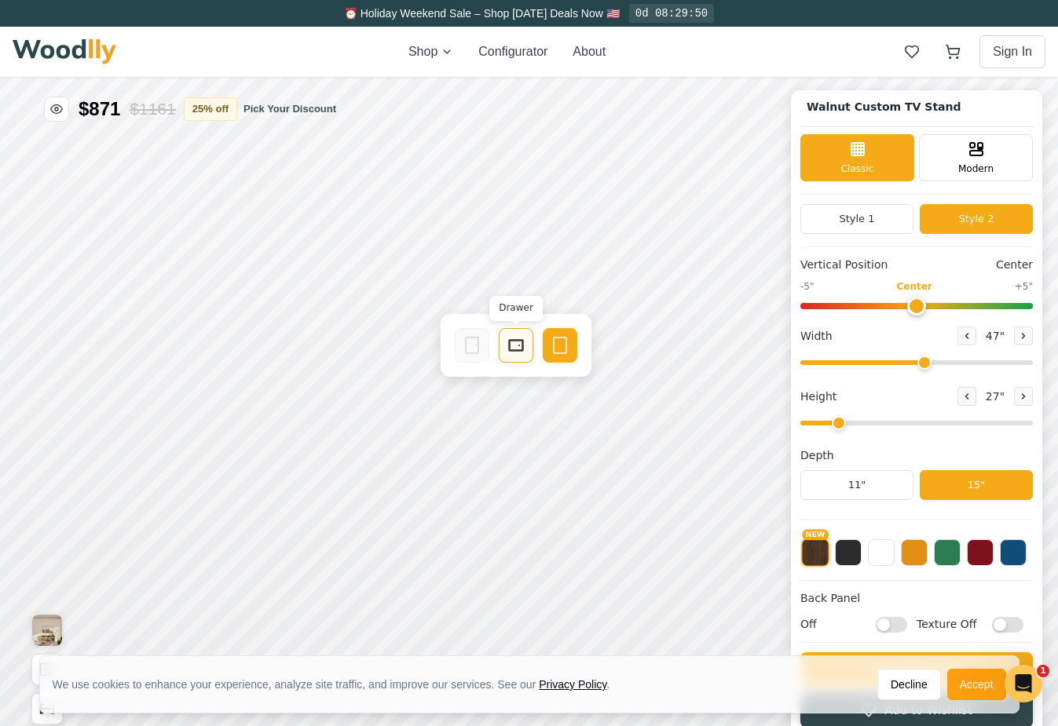
click at [514, 357] on div "Drawer" at bounding box center [516, 345] width 35 height 35
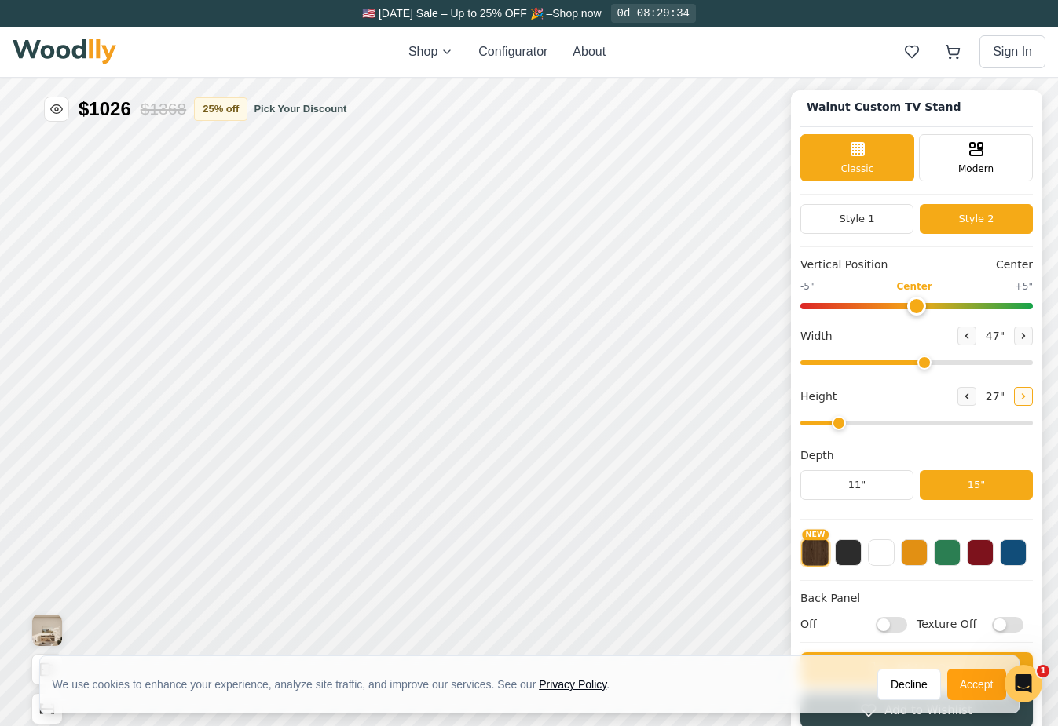
click at [1014, 400] on button at bounding box center [1023, 396] width 19 height 19
click at [962, 400] on icon at bounding box center [966, 396] width 9 height 9
click at [1020, 401] on button at bounding box center [1023, 396] width 19 height 19
click at [966, 397] on icon at bounding box center [966, 396] width 9 height 9
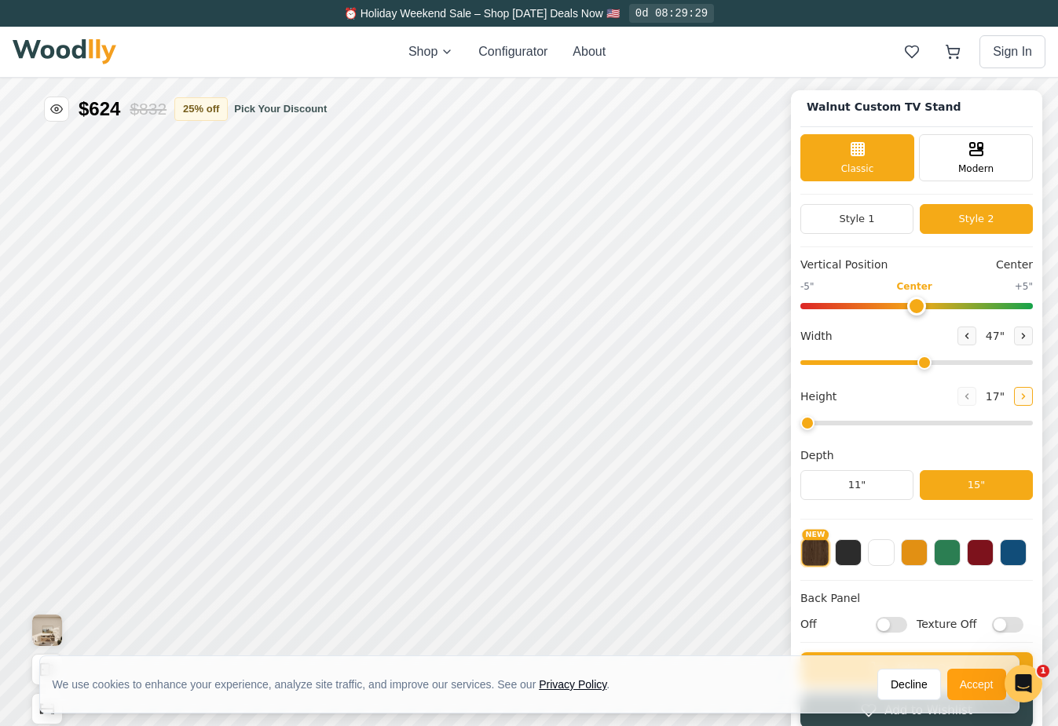
click at [1019, 399] on icon at bounding box center [1023, 396] width 9 height 9
click at [964, 397] on icon at bounding box center [966, 396] width 9 height 9
type input "2"
click at [897, 627] on input "Off" at bounding box center [891, 625] width 31 height 16
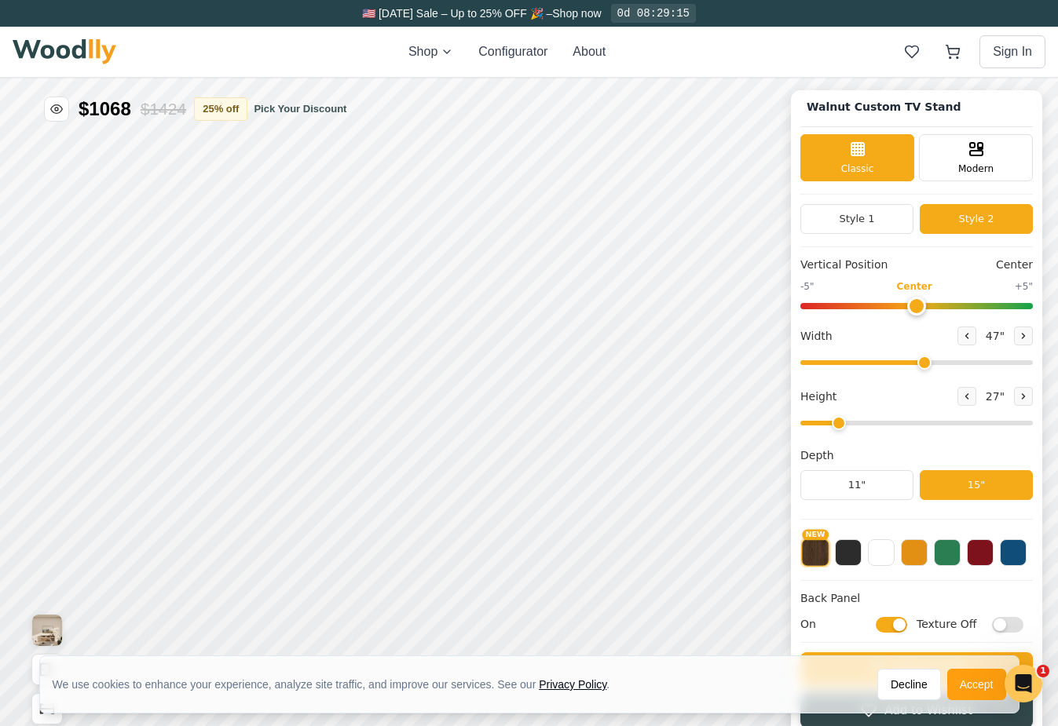
click at [877, 622] on input "On" at bounding box center [891, 625] width 31 height 16
checkbox input "false"
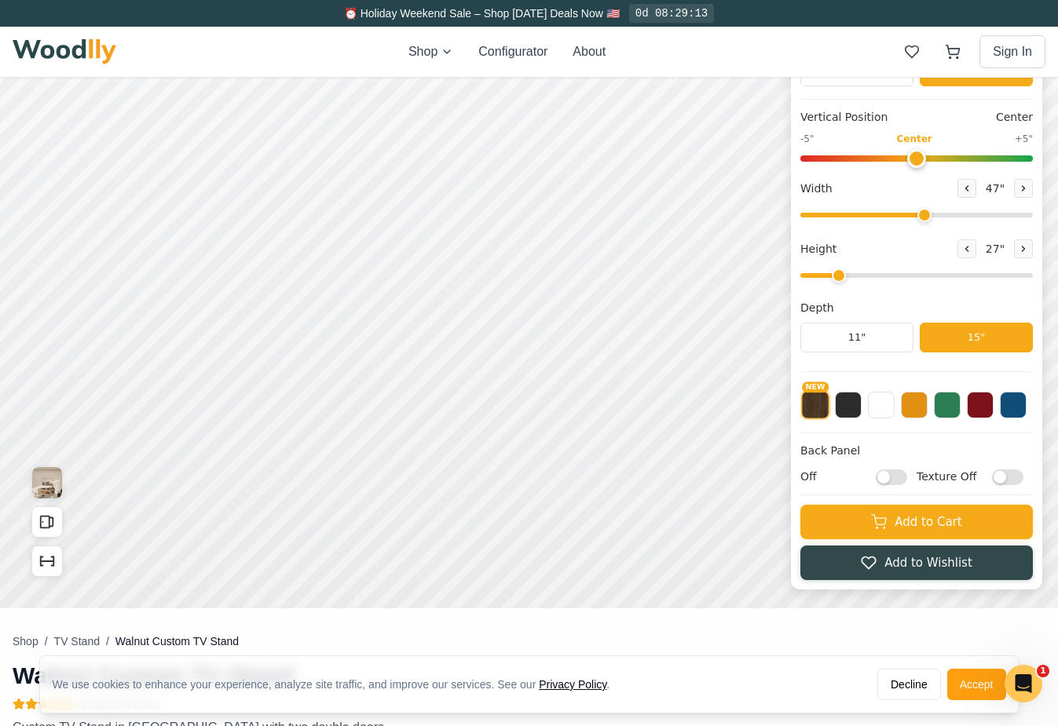
scroll to position [174, 0]
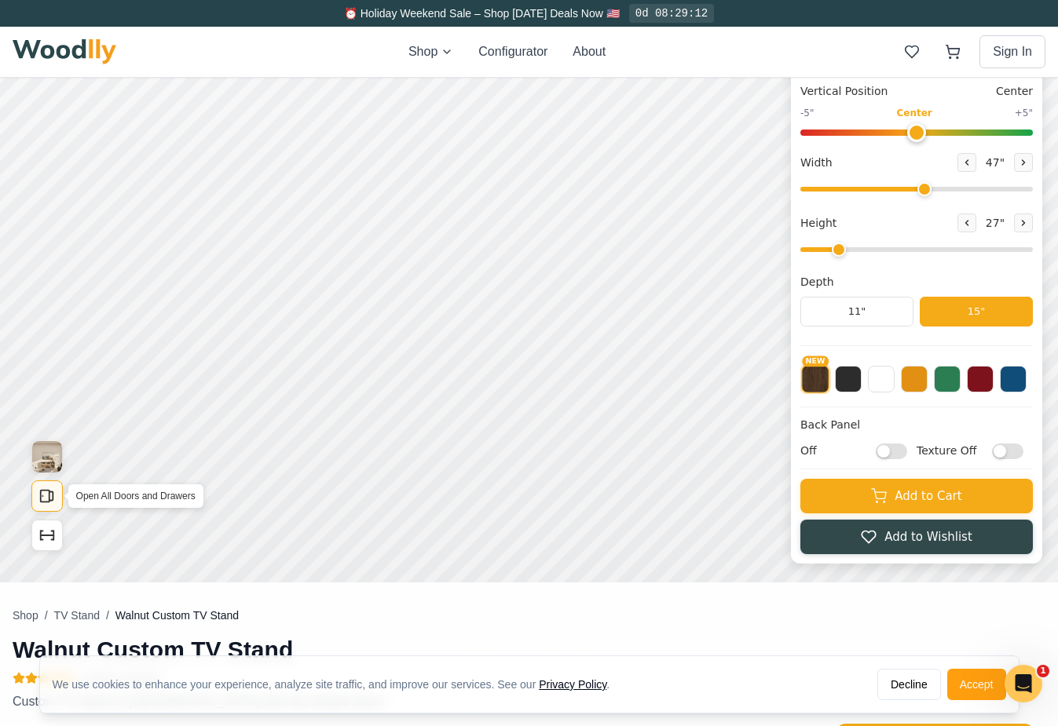
click at [41, 496] on rect "Open All Doors and Drawers" at bounding box center [45, 497] width 9 height 12
click at [51, 455] on img "View Gallery" at bounding box center [47, 456] width 30 height 31
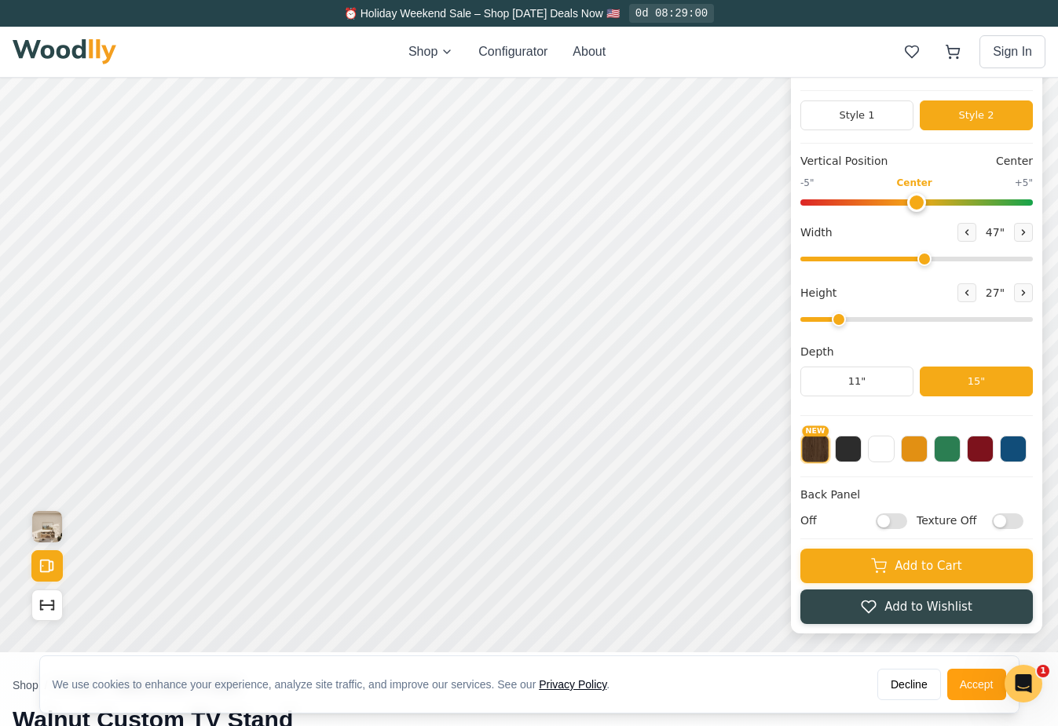
scroll to position [120, 0]
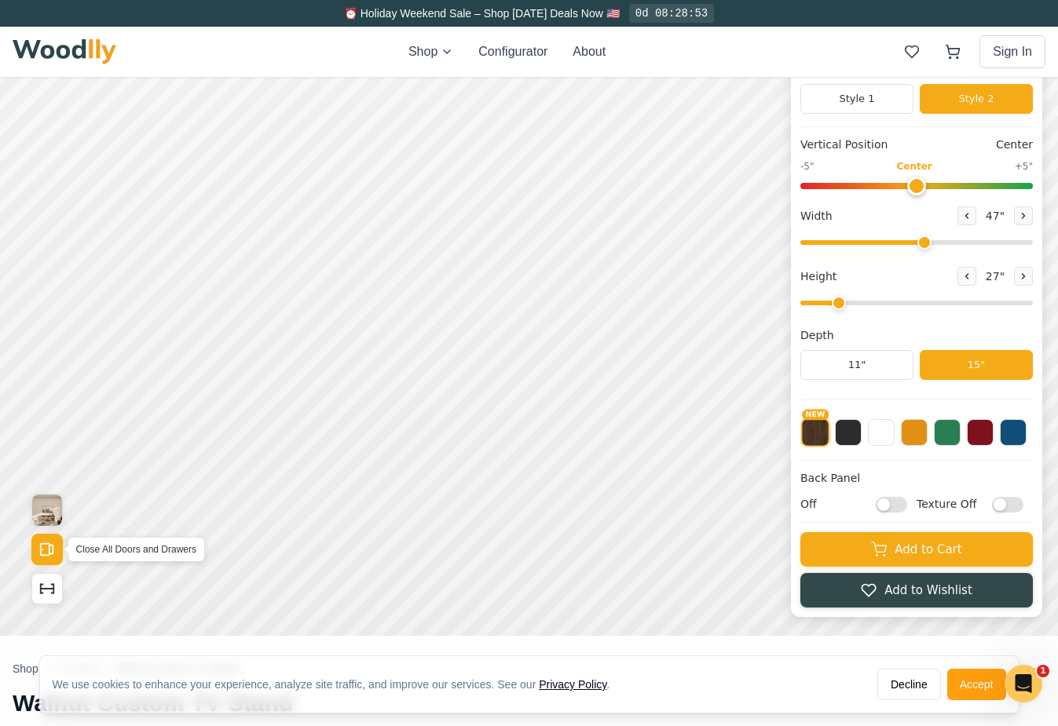
click at [49, 552] on rect "Open All Doors and Drawers" at bounding box center [45, 550] width 9 height 12
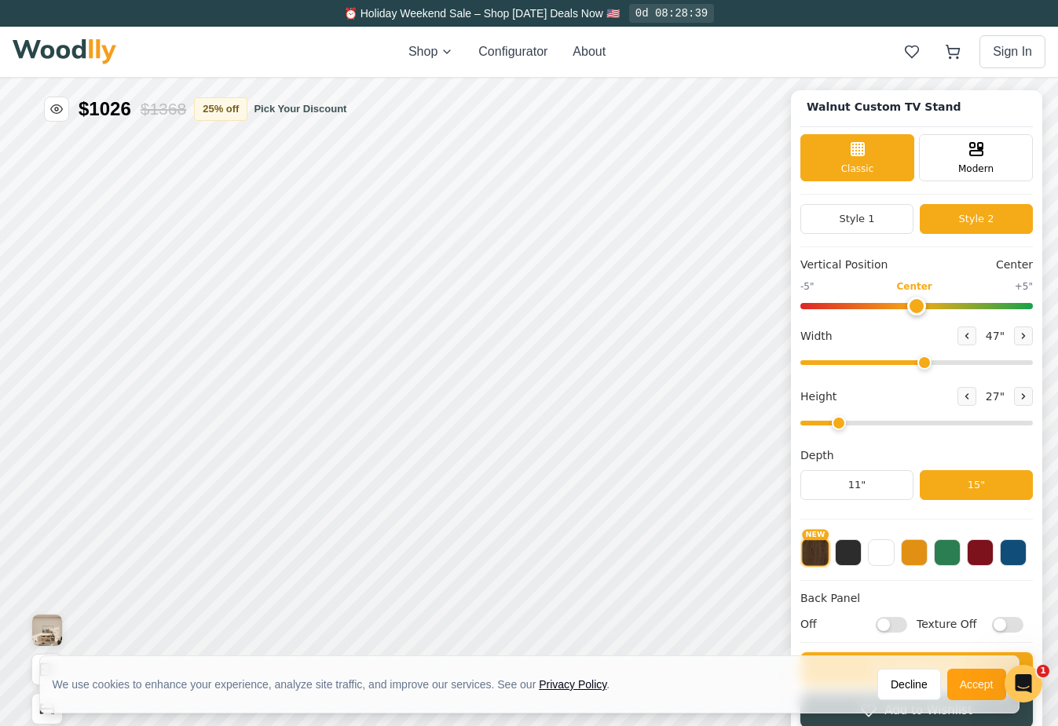
scroll to position [0, 0]
click at [883, 552] on button at bounding box center [881, 551] width 27 height 27
click at [846, 556] on button at bounding box center [848, 551] width 27 height 27
click at [878, 558] on button at bounding box center [881, 551] width 27 height 27
click at [918, 560] on button at bounding box center [914, 551] width 27 height 27
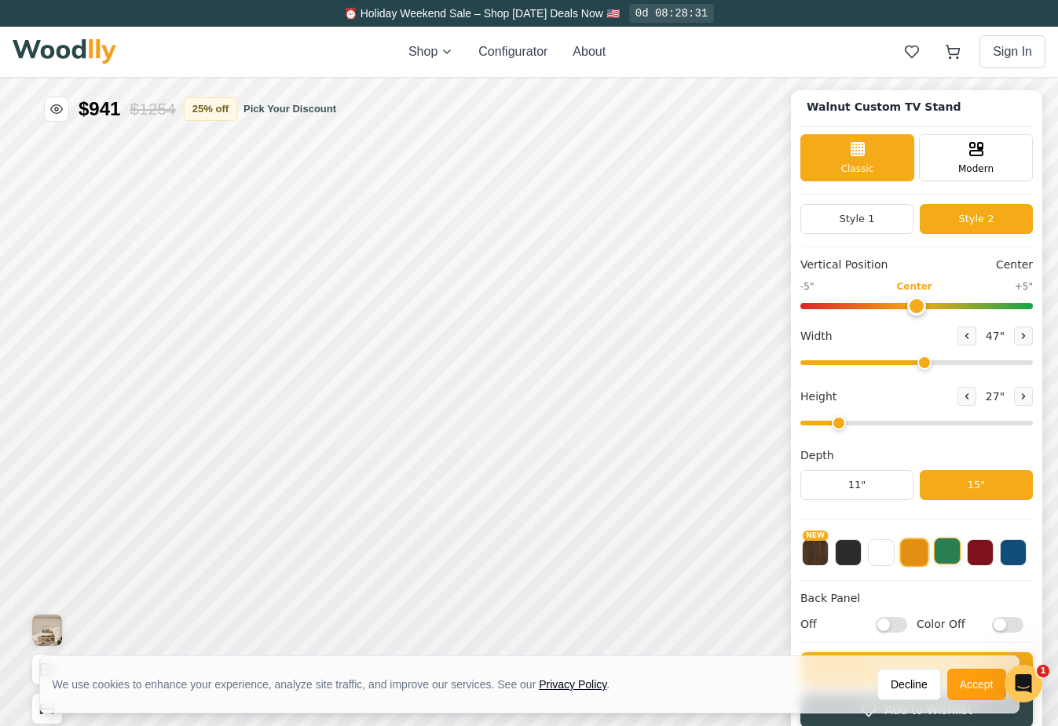
click at [950, 562] on button at bounding box center [947, 551] width 27 height 27
click at [978, 562] on button at bounding box center [980, 551] width 27 height 27
click at [1003, 562] on button at bounding box center [1013, 551] width 27 height 27
click at [873, 558] on button at bounding box center [881, 551] width 27 height 27
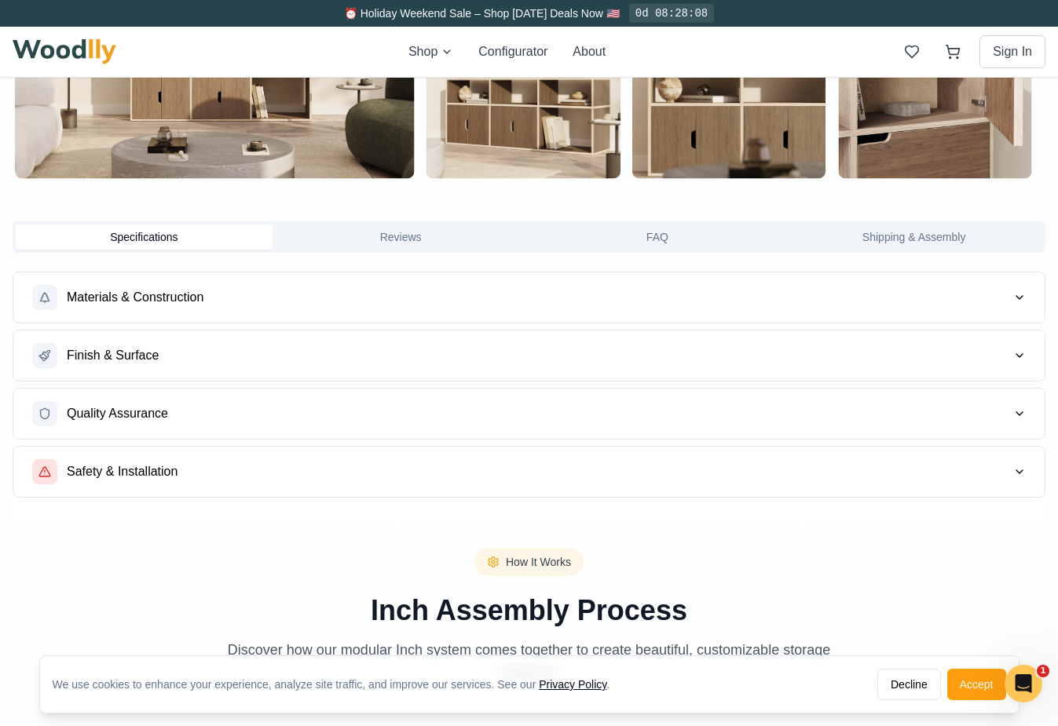
scroll to position [1131, 0]
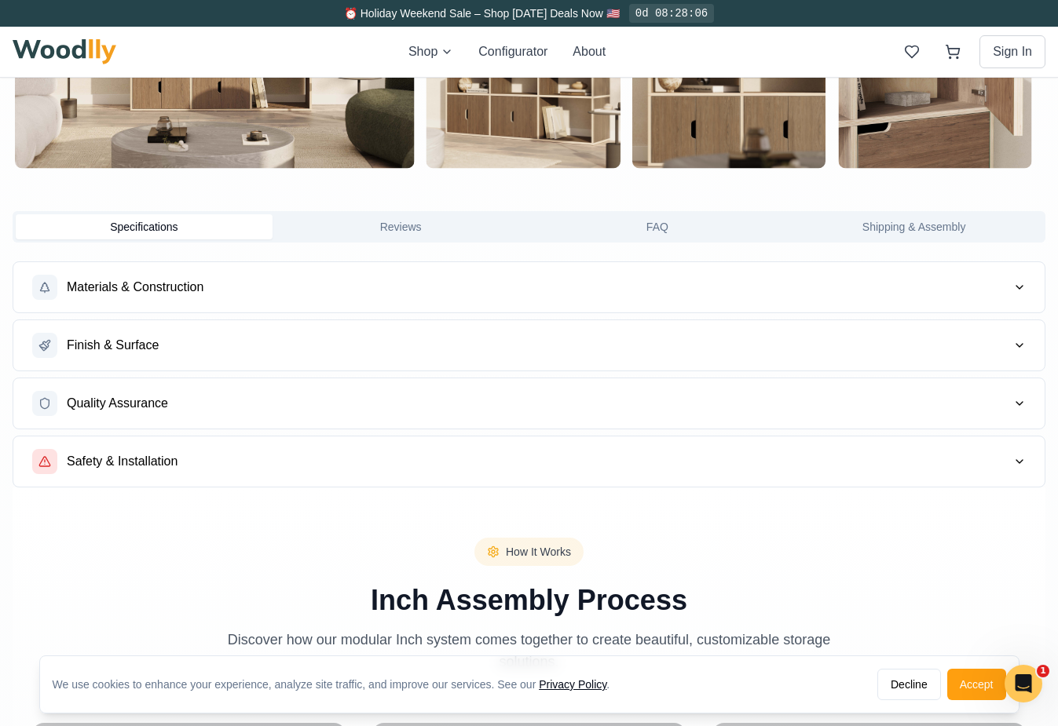
click at [421, 288] on button "Materials & Construction" at bounding box center [528, 287] width 1031 height 50
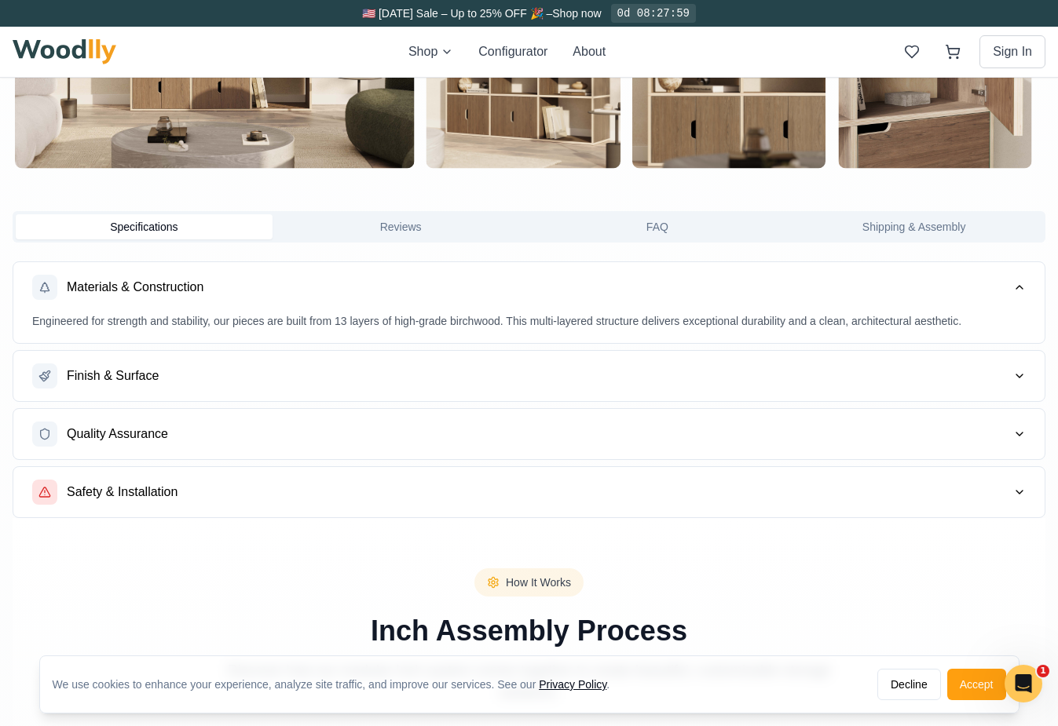
click at [421, 288] on button "Materials & Construction" at bounding box center [528, 287] width 1031 height 50
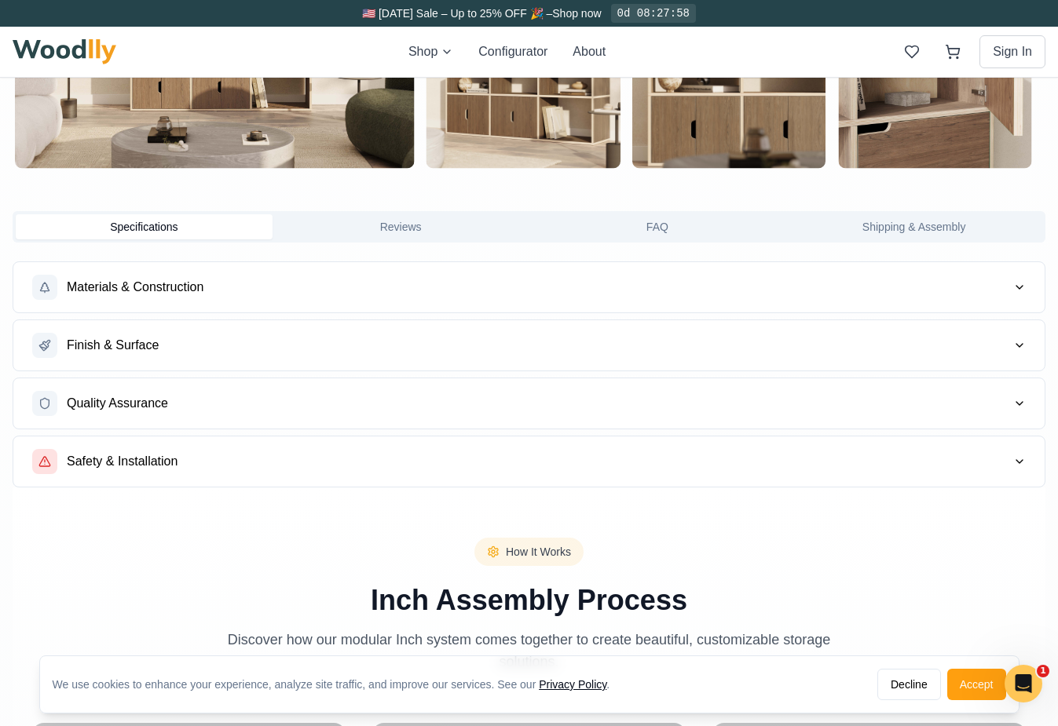
click at [411, 335] on button "Finish & Surface" at bounding box center [528, 345] width 1031 height 50
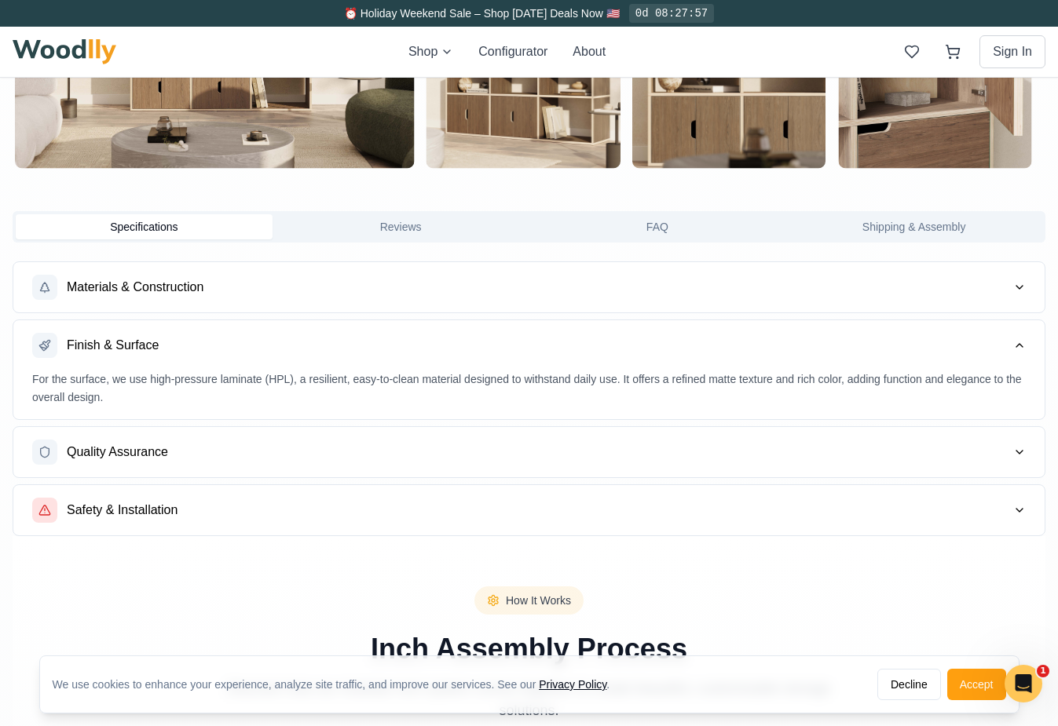
click at [411, 336] on button "Finish & Surface" at bounding box center [528, 345] width 1031 height 50
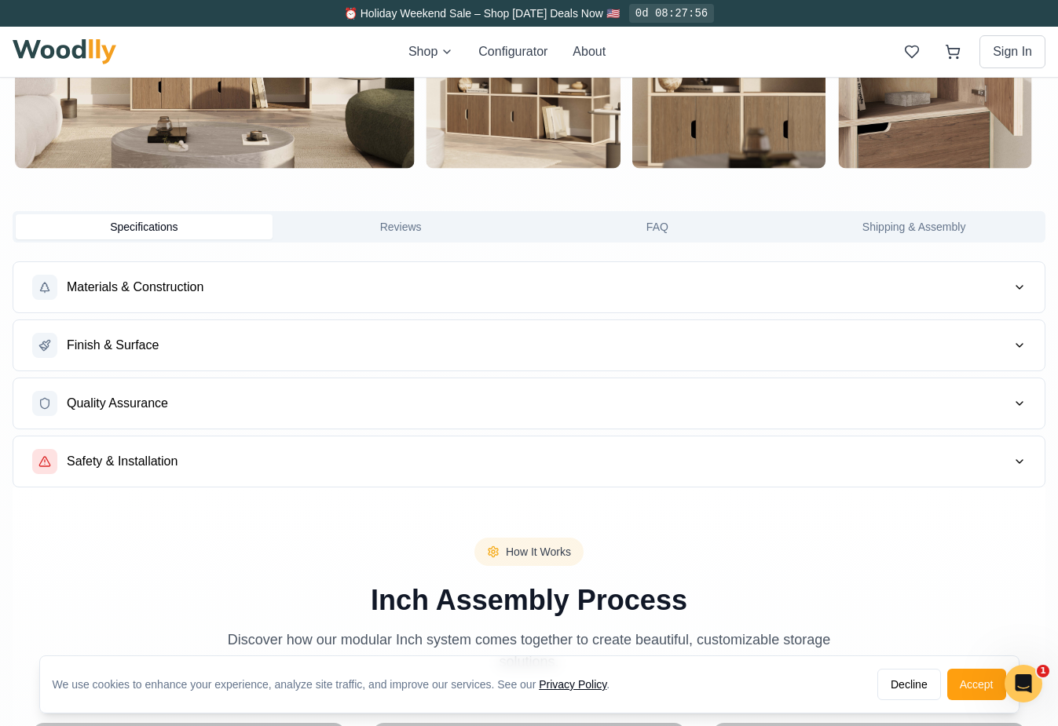
click at [398, 396] on button "Quality Assurance" at bounding box center [528, 404] width 1031 height 50
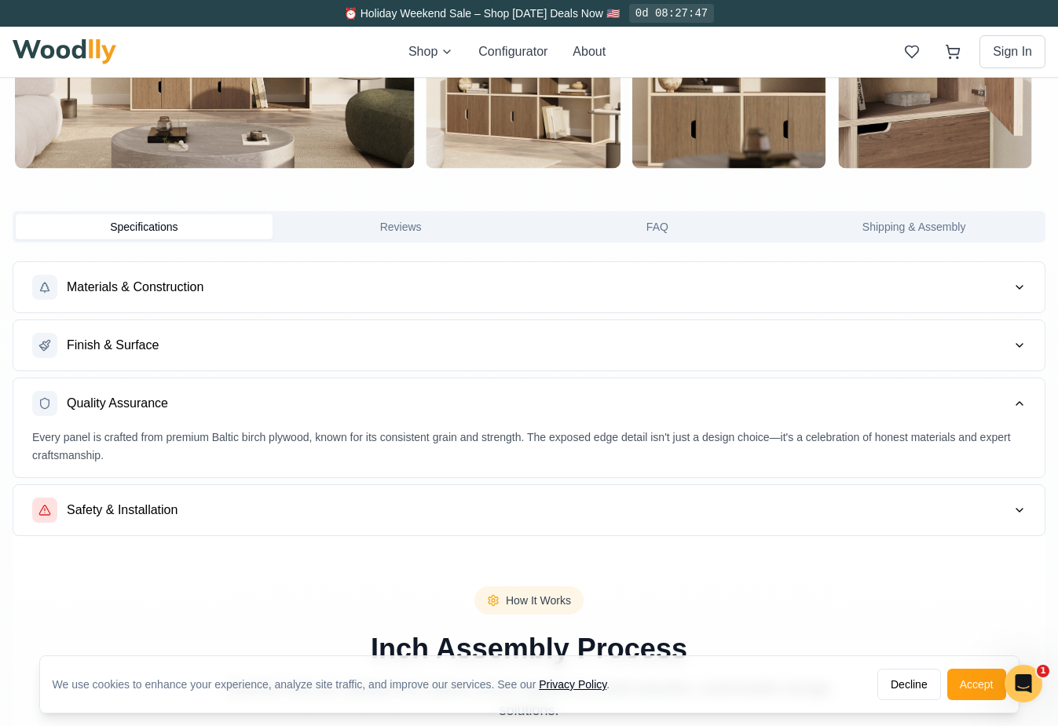
click at [393, 434] on p "Every panel is crafted from premium Baltic birch plywood, known for its consist…" at bounding box center [529, 447] width 994 height 36
click at [375, 500] on button "Safety & Installation" at bounding box center [528, 510] width 1031 height 50
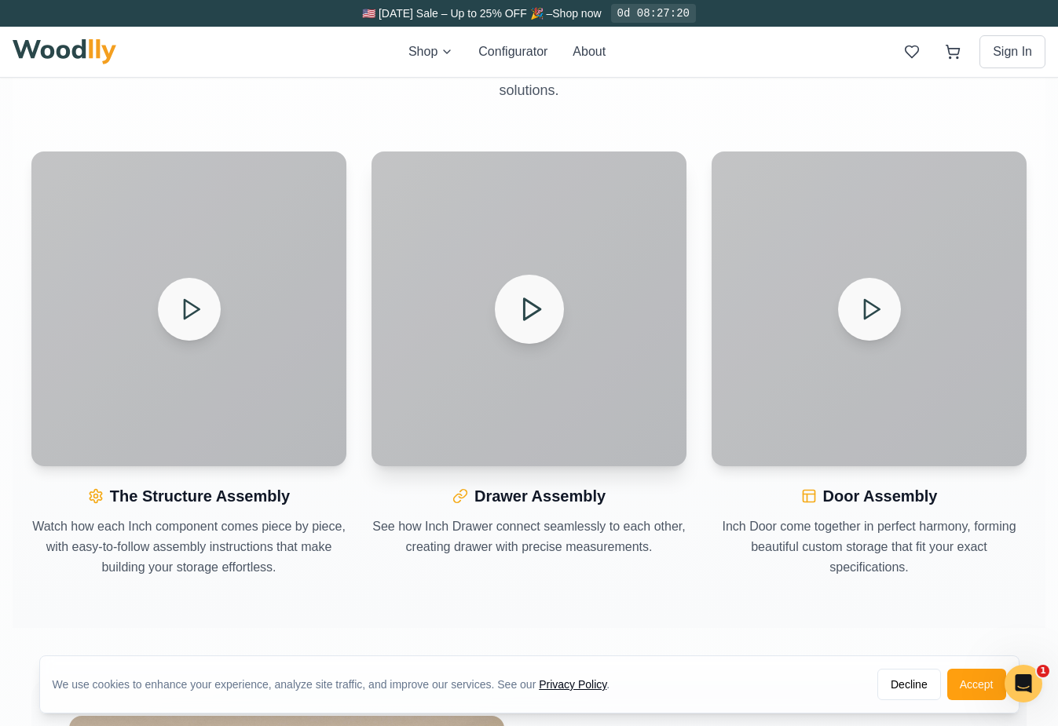
scroll to position [1827, 0]
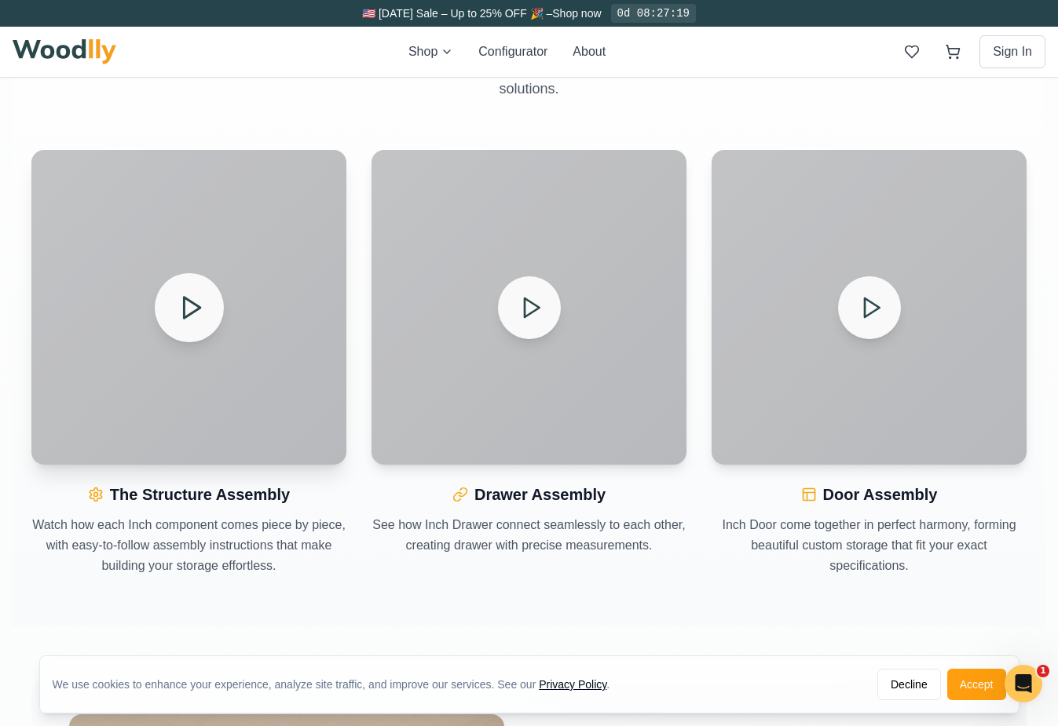
click at [244, 398] on div at bounding box center [188, 307] width 315 height 315
click at [189, 317] on icon at bounding box center [190, 307] width 27 height 27
click at [489, 395] on div at bounding box center [528, 307] width 315 height 315
click at [536, 309] on polygon at bounding box center [532, 308] width 16 height 20
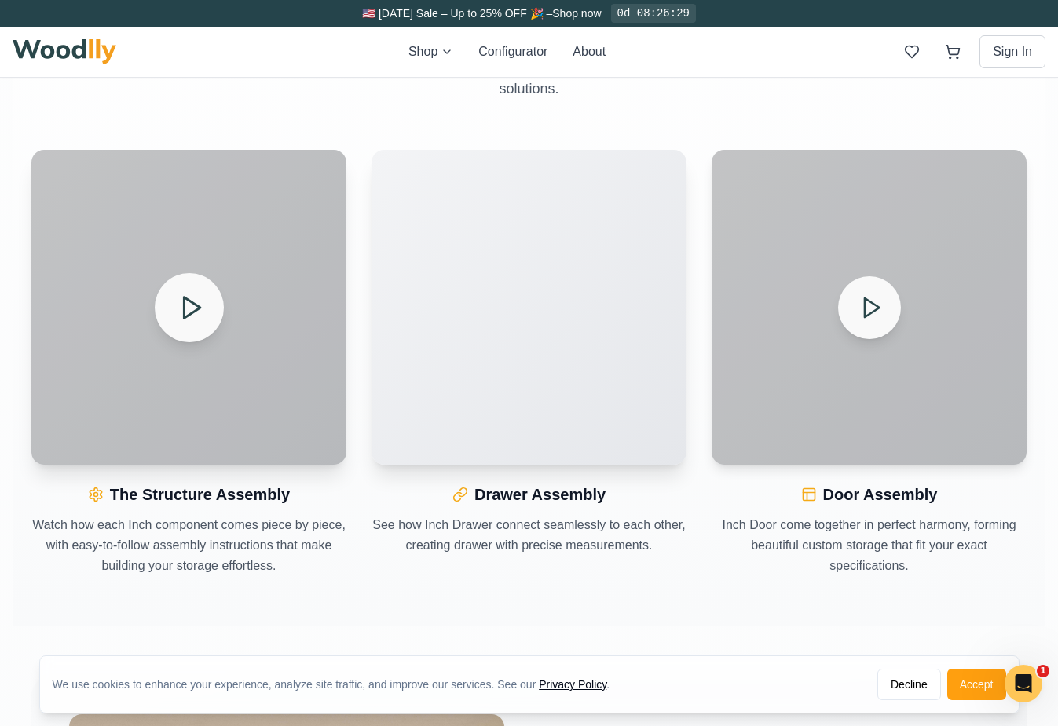
click at [565, 355] on video "Your browser does not support the video tag." at bounding box center [528, 307] width 315 height 315
click at [878, 306] on polygon at bounding box center [872, 308] width 16 height 20
click at [508, 350] on video "Your browser does not support the video tag." at bounding box center [528, 307] width 315 height 315
click at [559, 245] on video "Your browser does not support the video tag." at bounding box center [528, 307] width 315 height 315
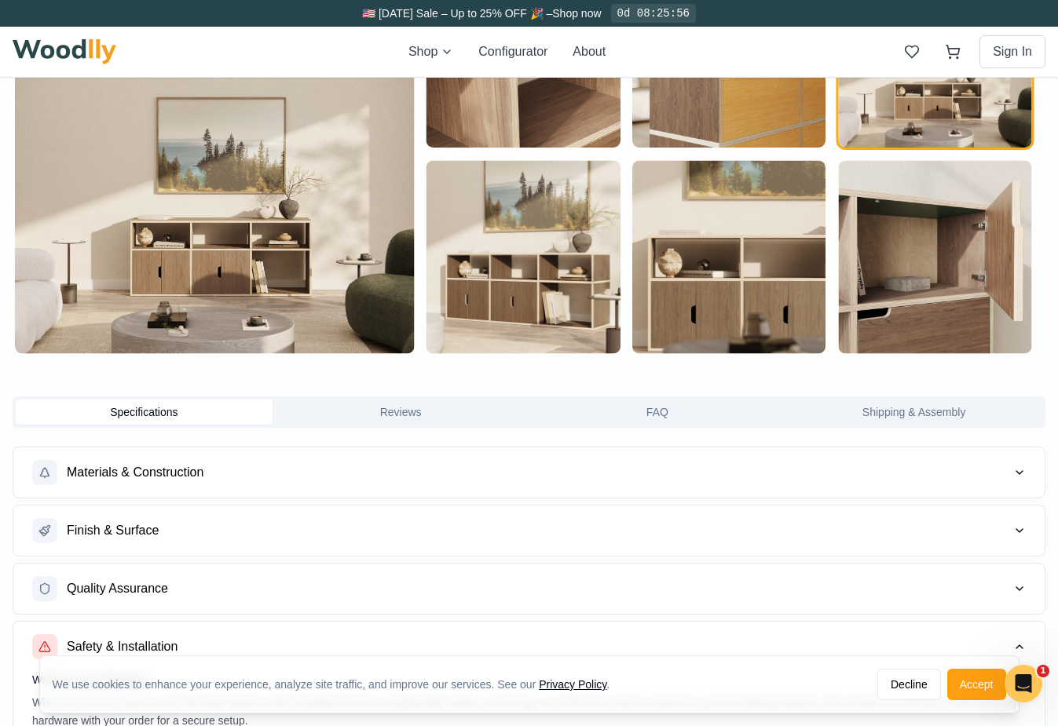
scroll to position [946, 0]
click at [501, 416] on button "Reviews" at bounding box center [401, 411] width 257 height 25
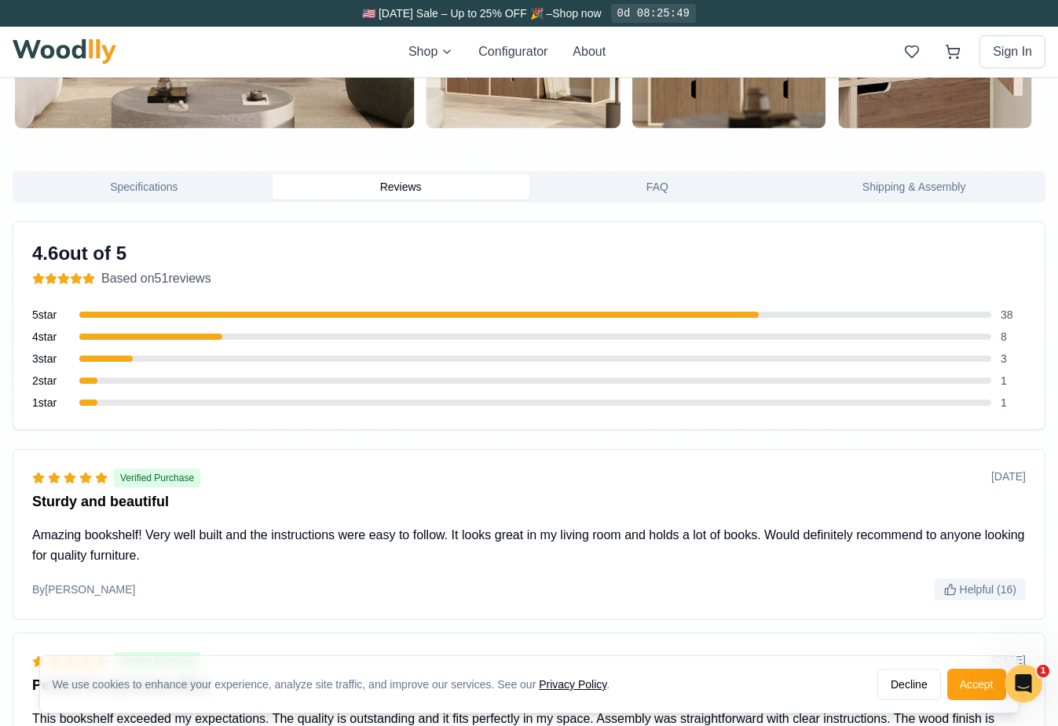
scroll to position [1156, 0]
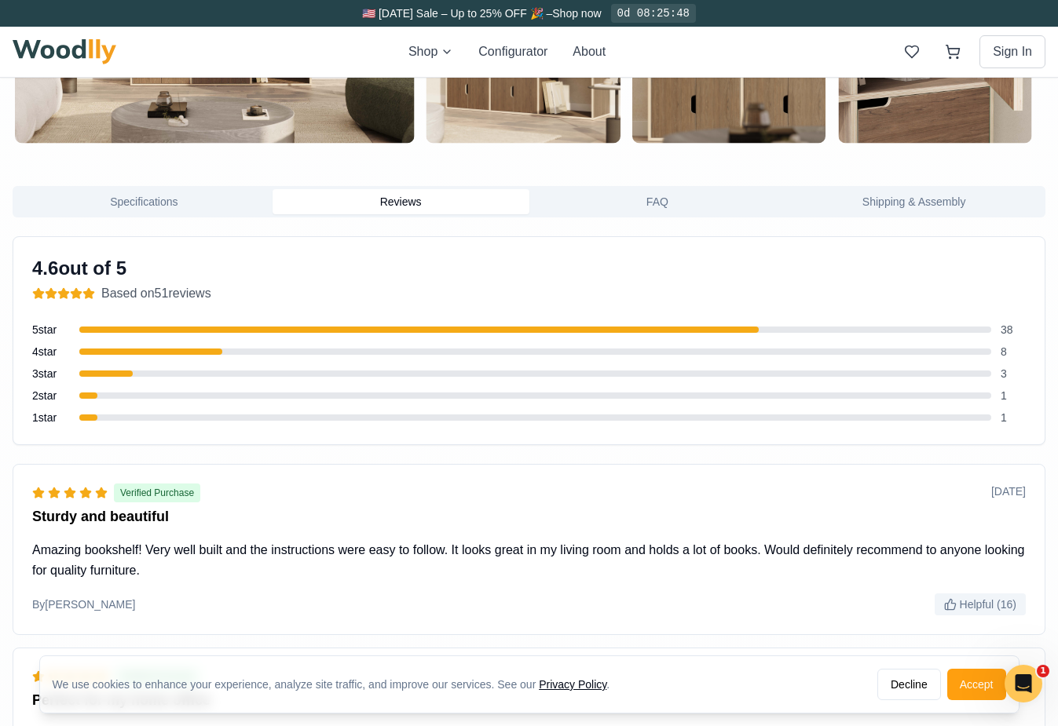
click at [45, 351] on span "4 star" at bounding box center [51, 352] width 38 height 16
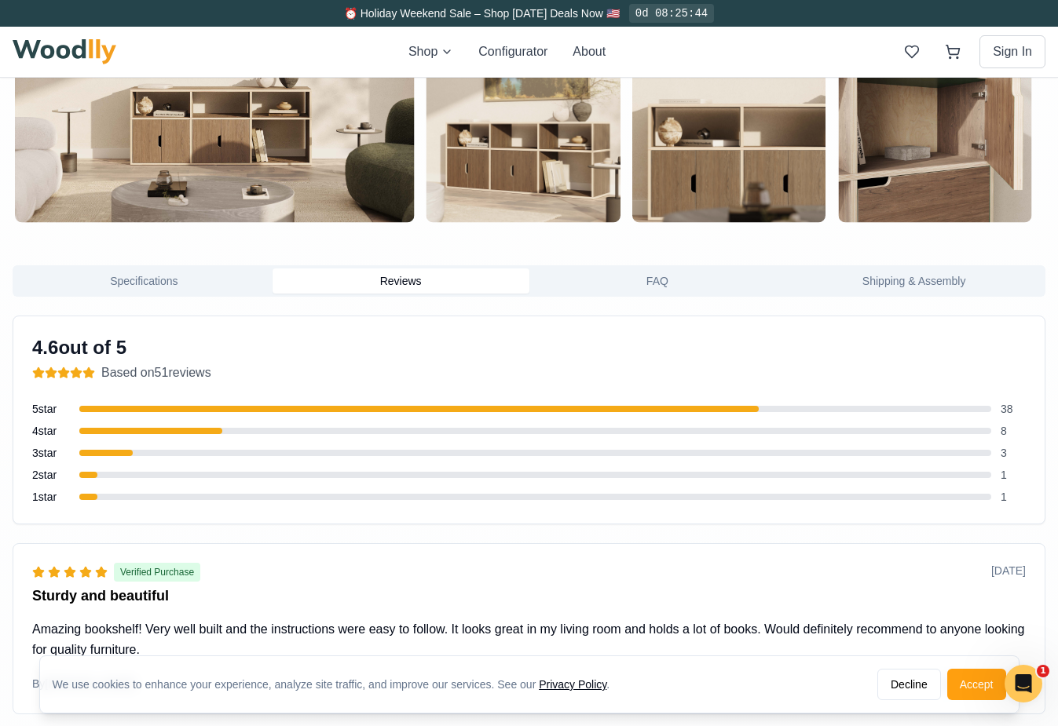
scroll to position [1074, 0]
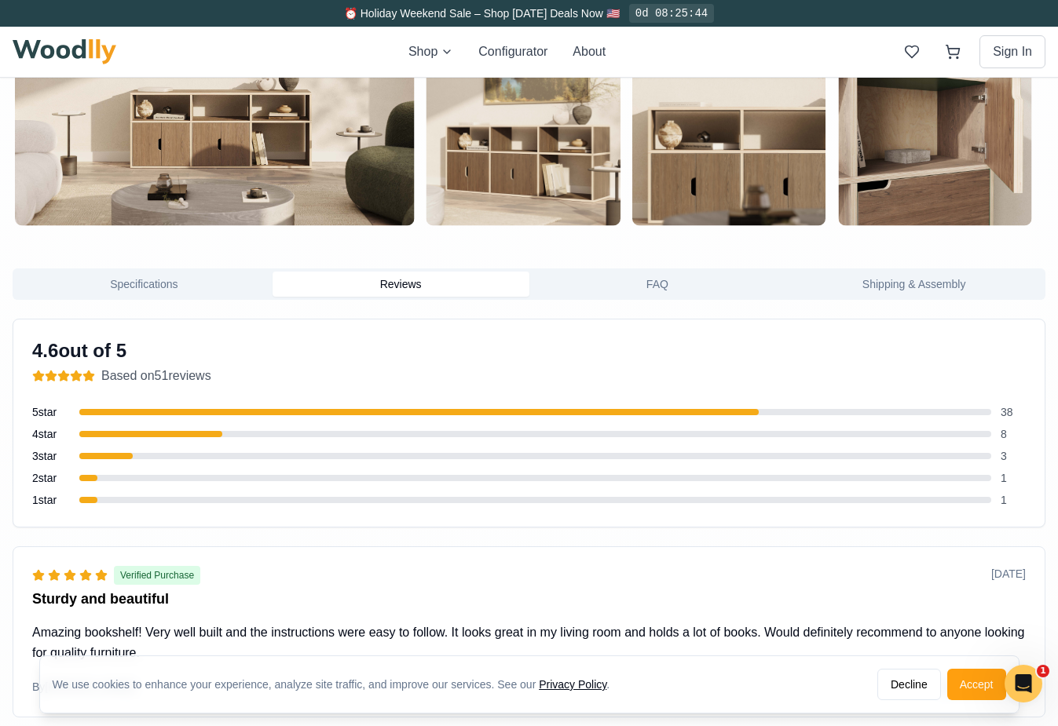
click at [650, 288] on button "FAQ" at bounding box center [657, 284] width 257 height 25
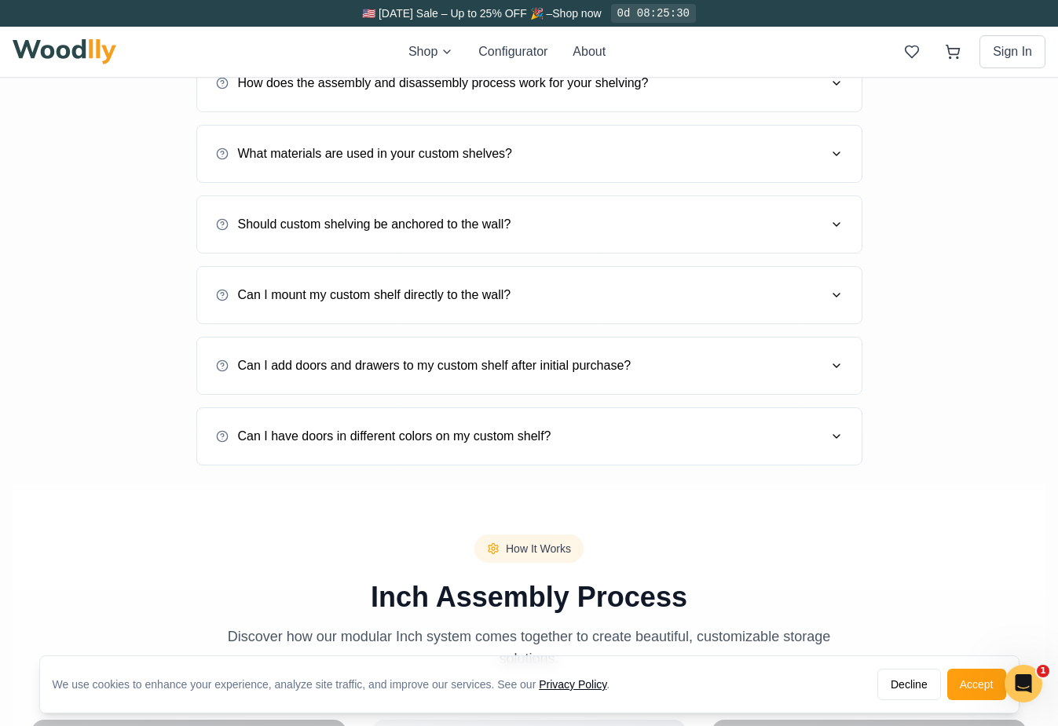
scroll to position [1593, 0]
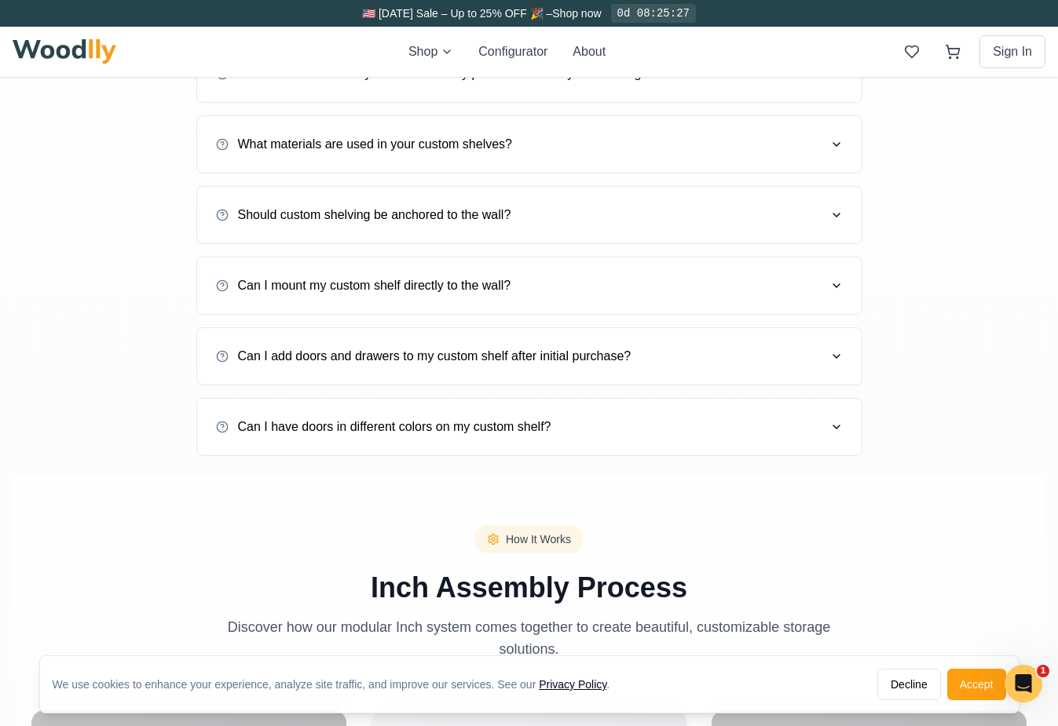
click at [635, 354] on button "Can I add doors and drawers to my custom shelf after initial purchase?" at bounding box center [529, 357] width 627 height 44
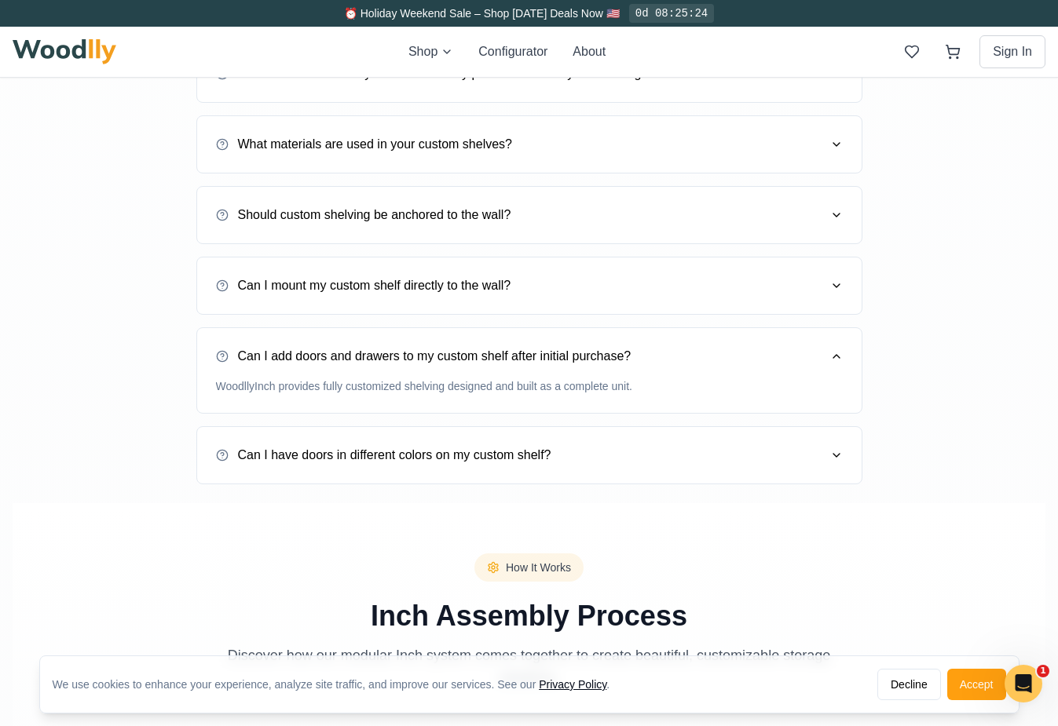
click at [635, 354] on button "Can I add doors and drawers to my custom shelf after initial purchase?" at bounding box center [529, 357] width 627 height 44
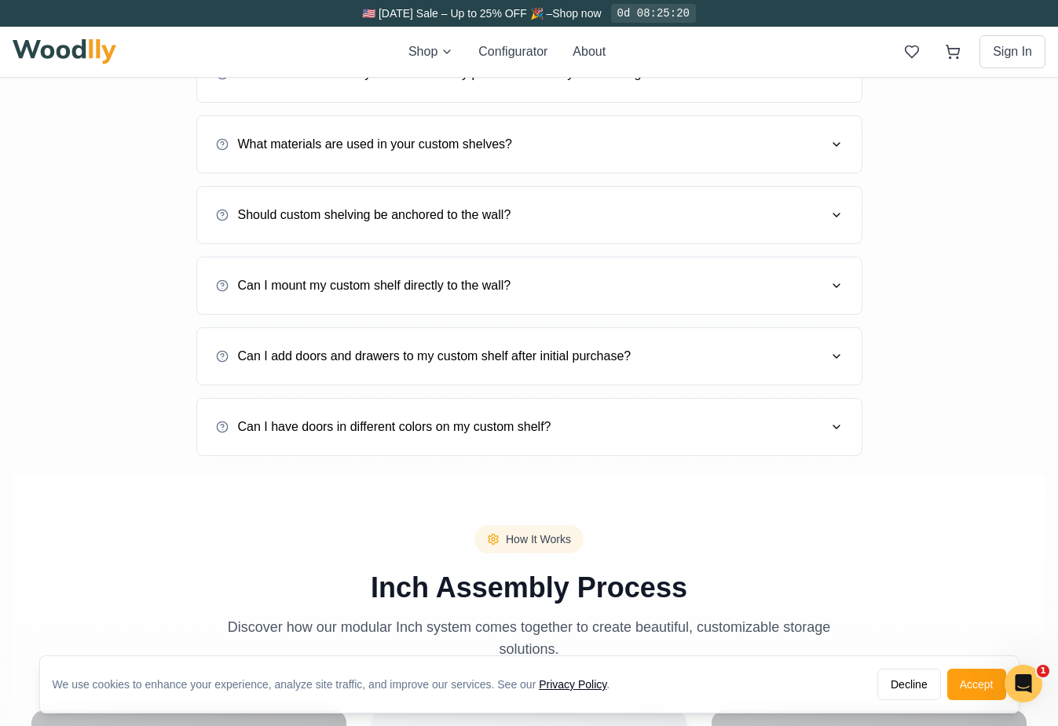
click at [614, 427] on button "Can I have doors in different colors on my custom shelf?" at bounding box center [529, 427] width 627 height 44
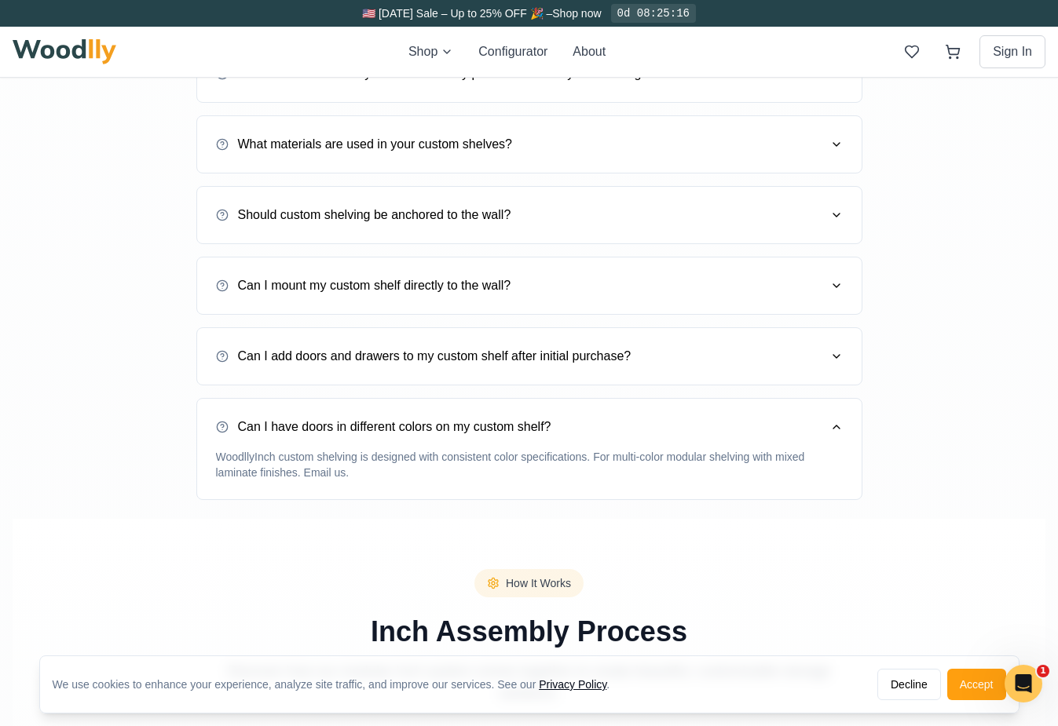
click at [614, 427] on button "Can I have doors in different colors on my custom shelf?" at bounding box center [529, 427] width 627 height 44
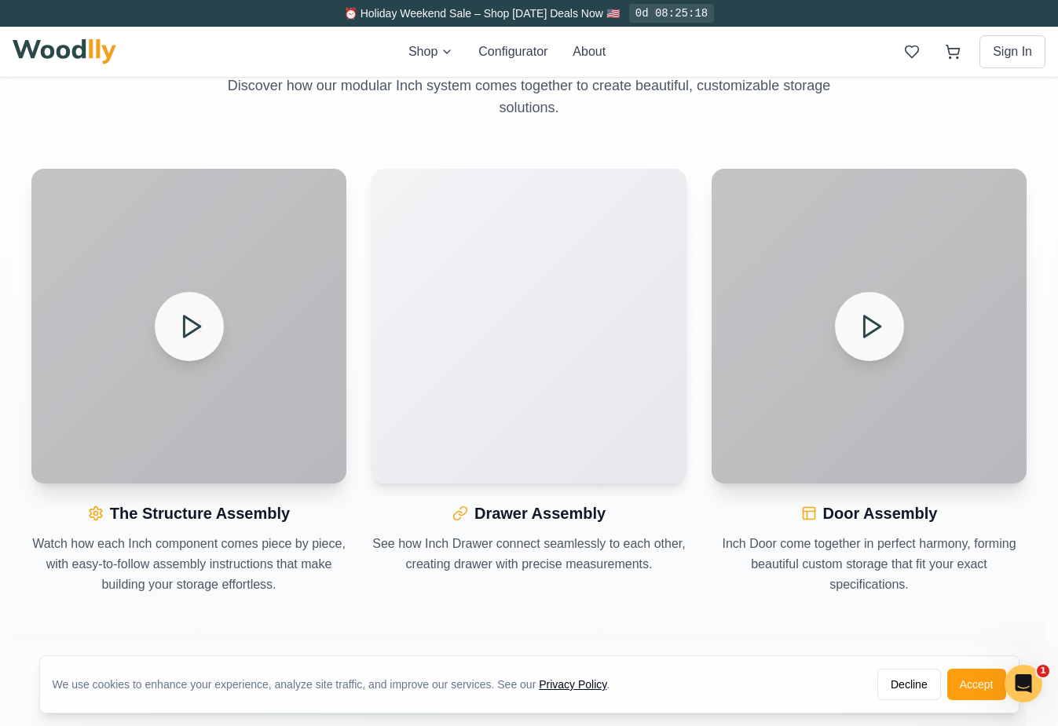
scroll to position [2136, 0]
click at [614, 427] on video "Your browser does not support the video tag." at bounding box center [528, 324] width 315 height 315
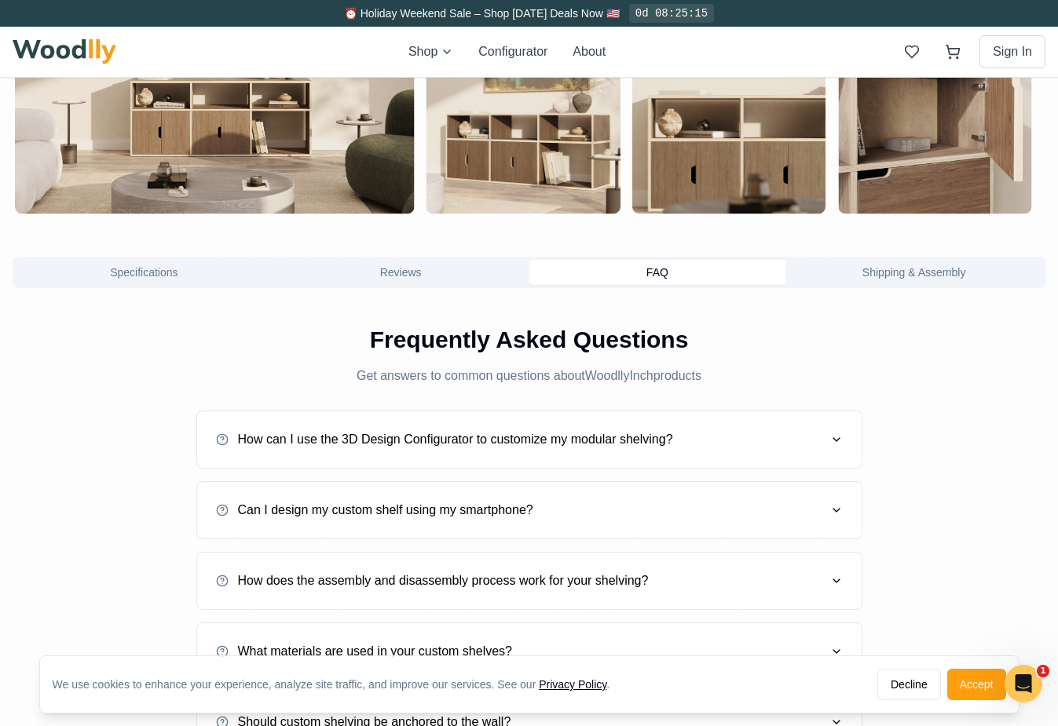
scroll to position [1040, 0]
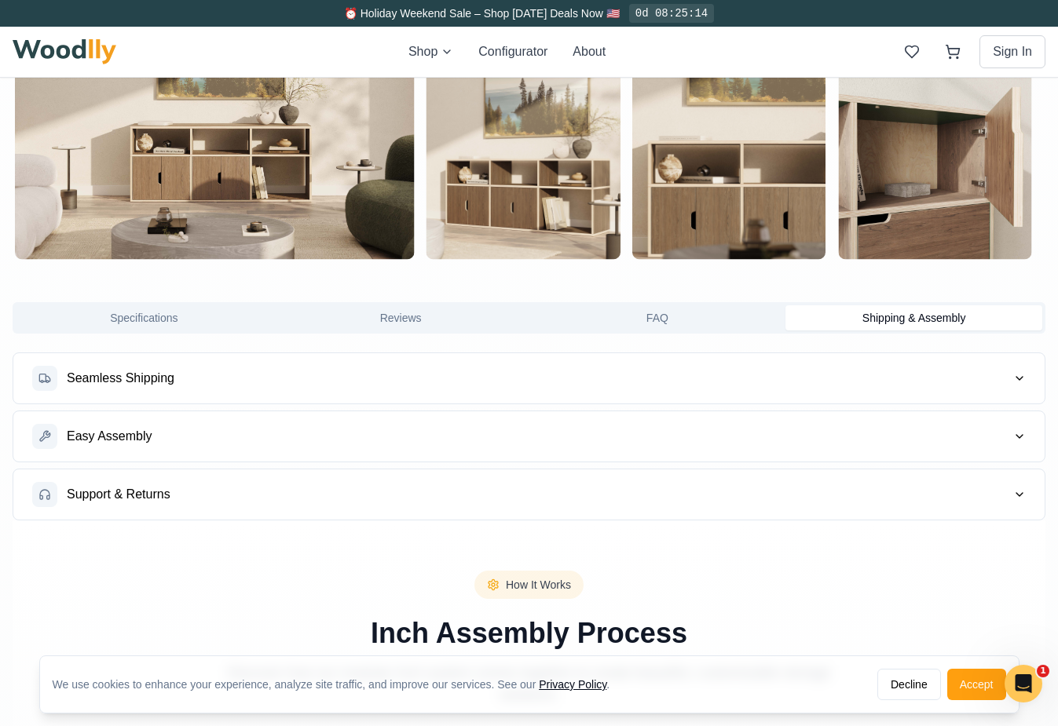
click at [895, 309] on button "Shipping & Assembly" at bounding box center [913, 318] width 257 height 25
click at [628, 390] on button "Seamless Shipping" at bounding box center [528, 378] width 1031 height 50
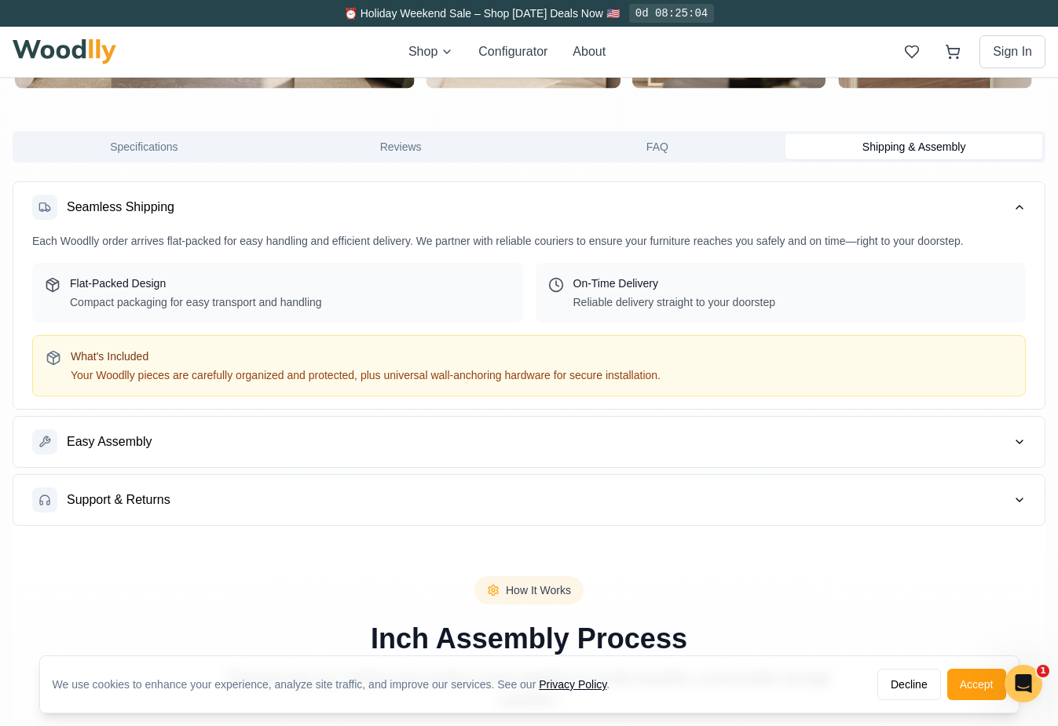
scroll to position [1213, 0]
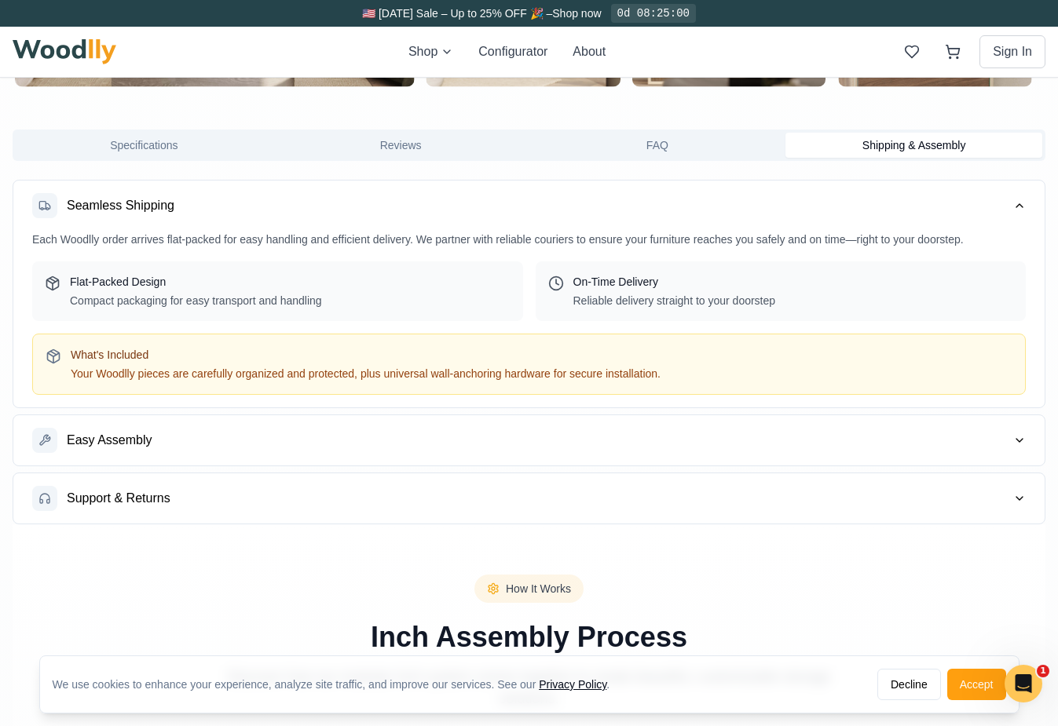
click at [592, 496] on button "Support & Returns" at bounding box center [528, 499] width 1031 height 50
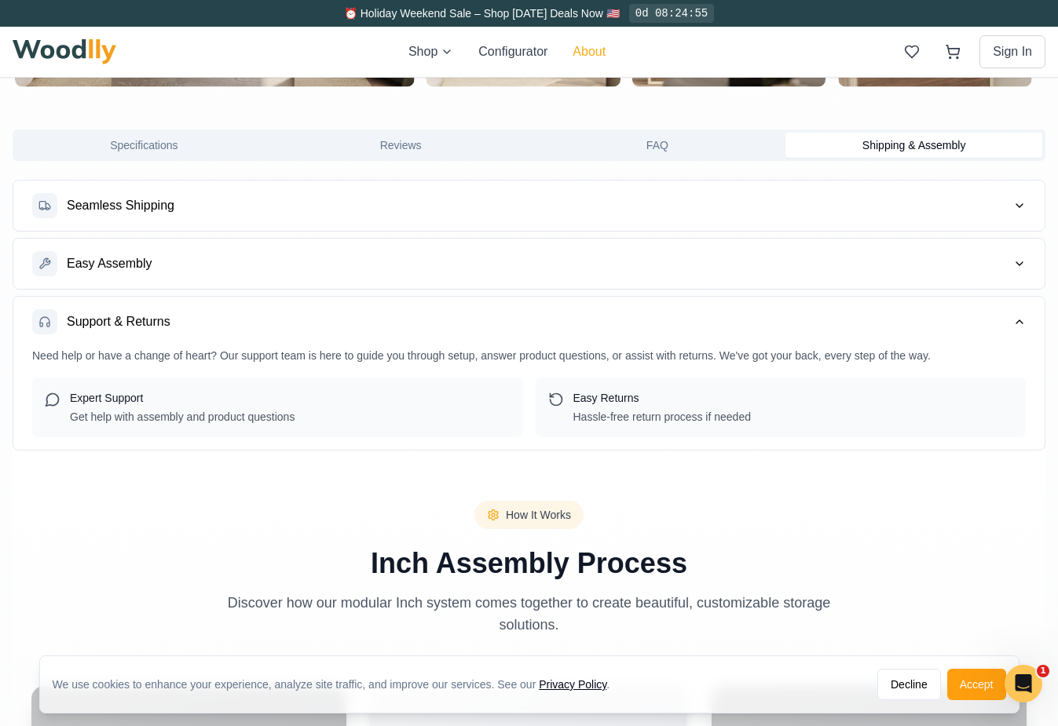
click at [583, 60] on button "About" at bounding box center [589, 51] width 33 height 19
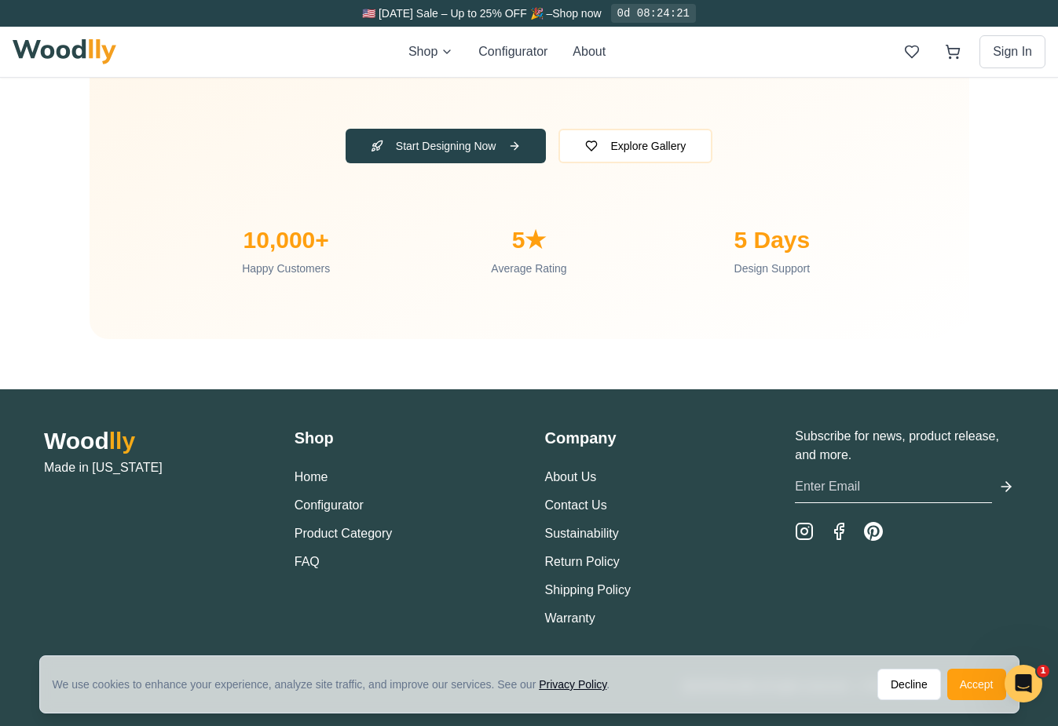
scroll to position [5194, 0]
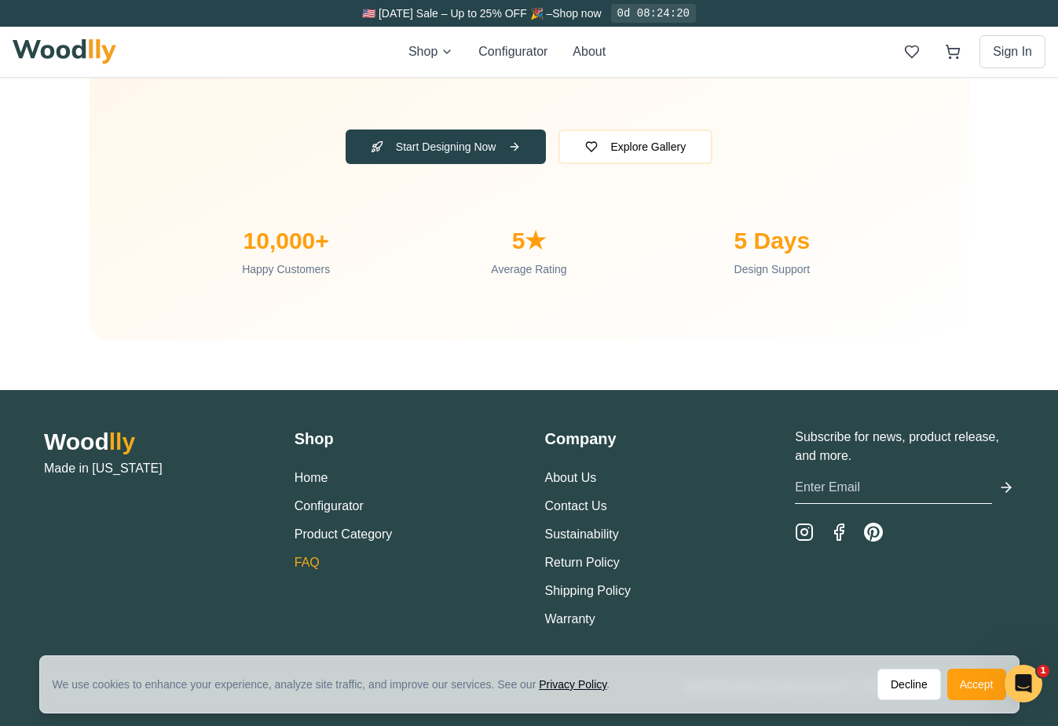
click at [310, 556] on link "FAQ" at bounding box center [307, 562] width 25 height 13
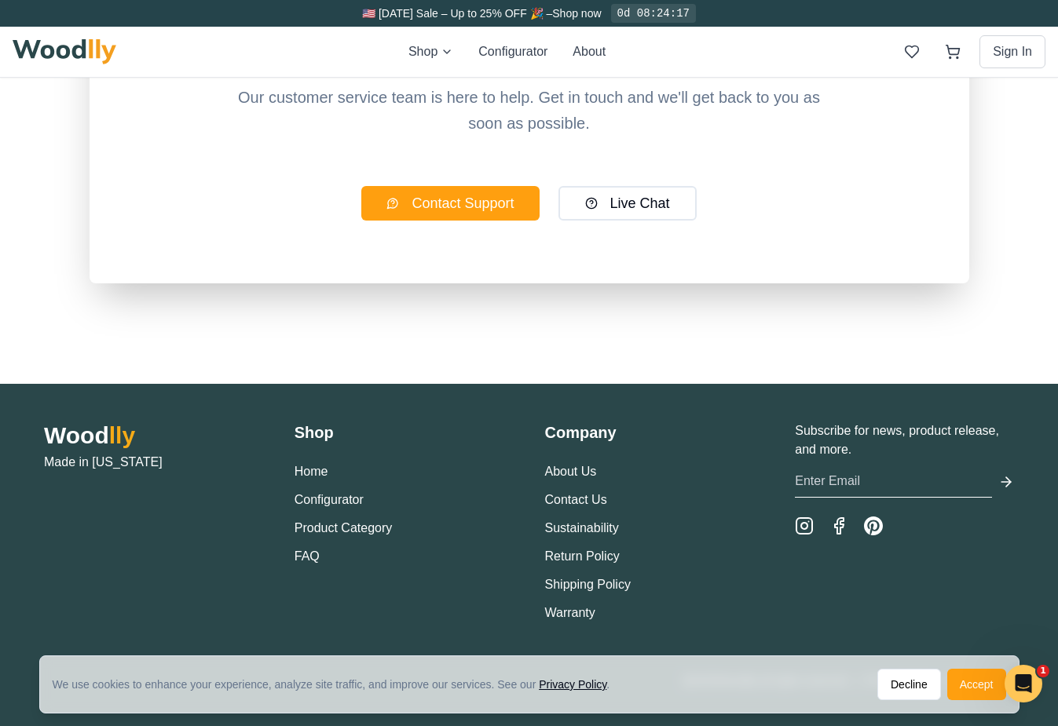
scroll to position [2854, 0]
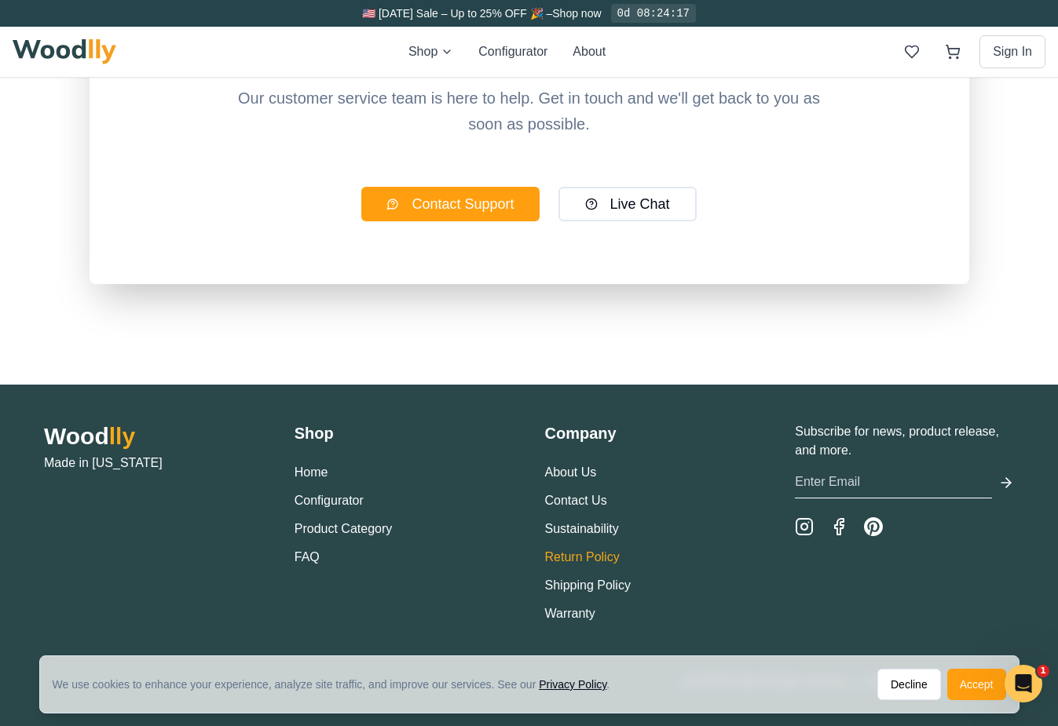
click at [595, 558] on link "Return Policy" at bounding box center [582, 557] width 75 height 13
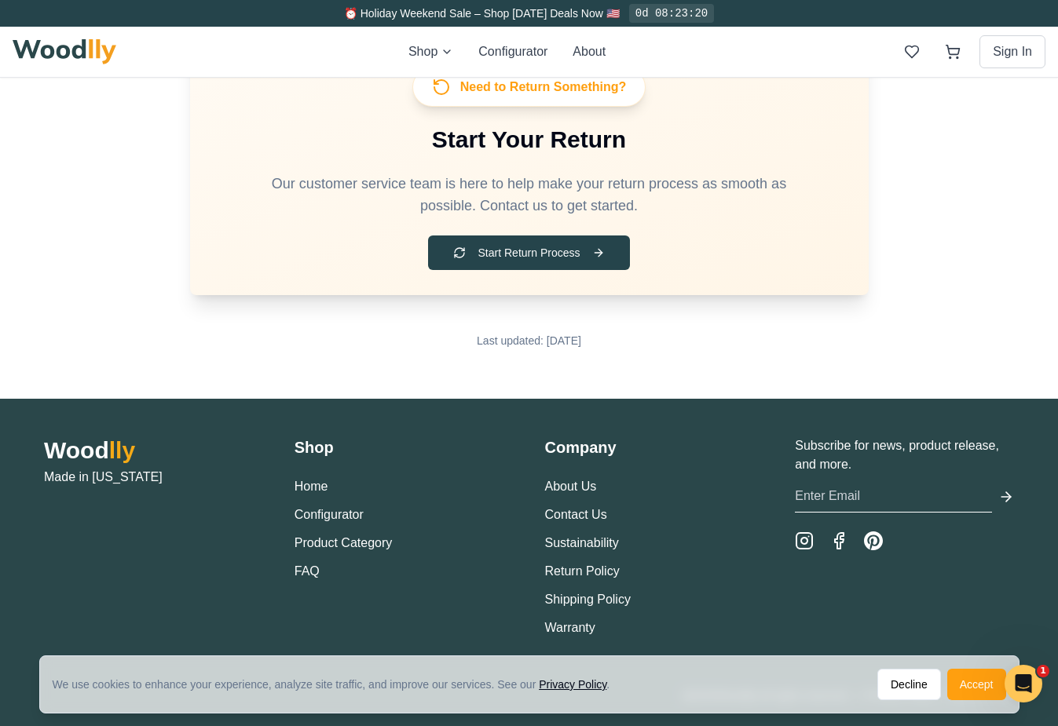
scroll to position [2559, 0]
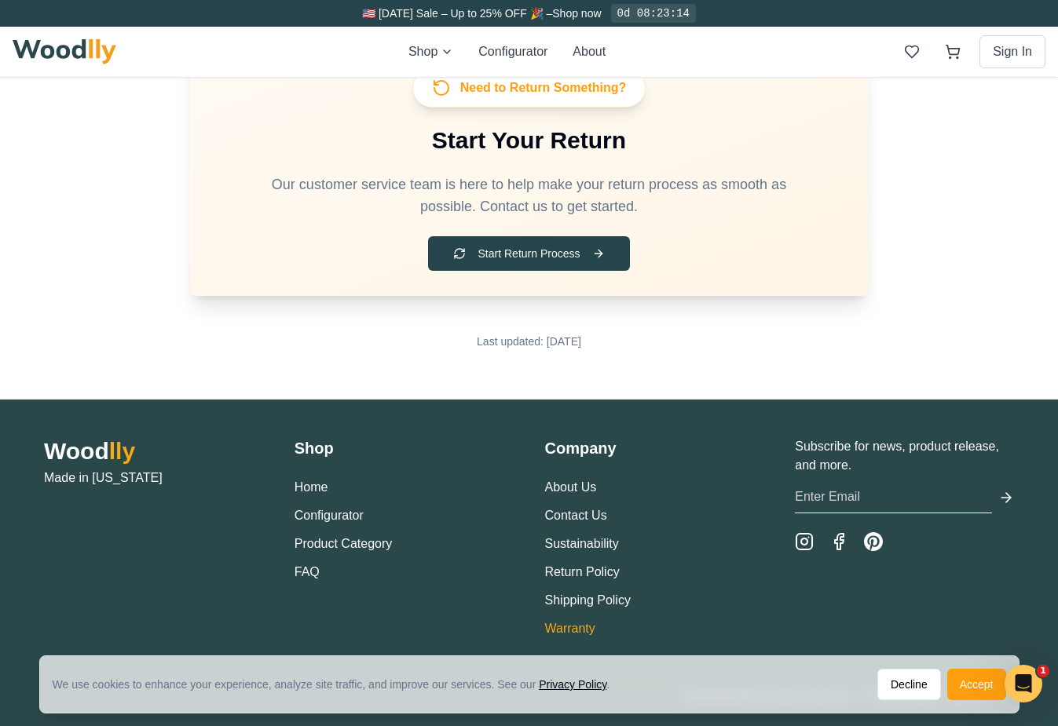
click at [574, 622] on link "Warranty" at bounding box center [570, 628] width 50 height 13
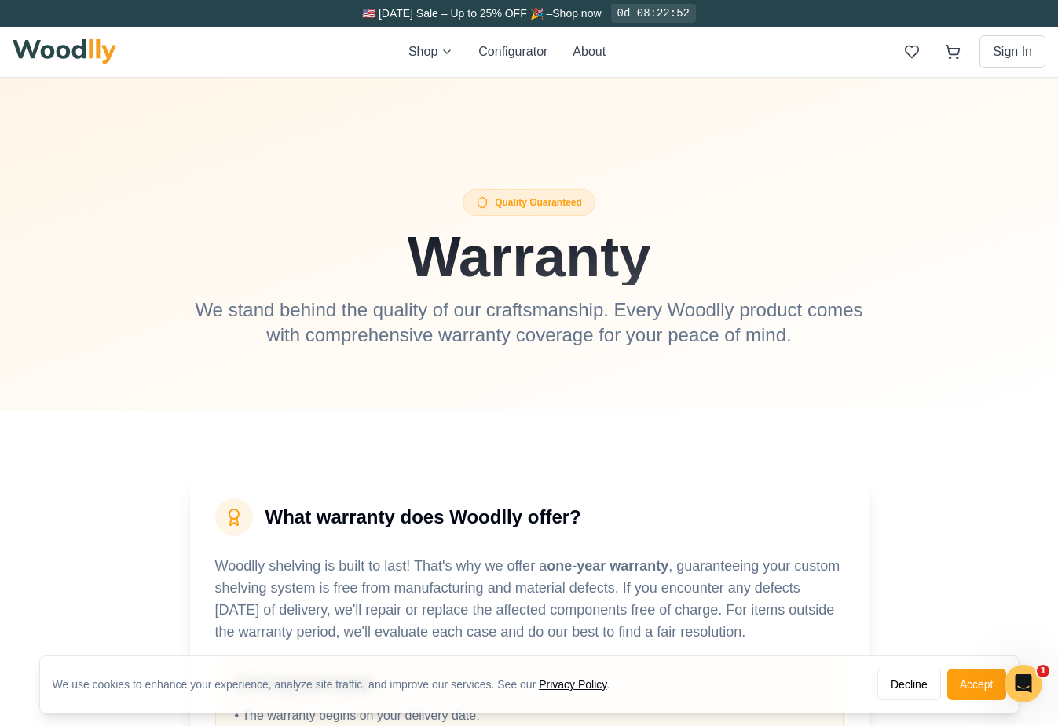
click at [101, 46] on img at bounding box center [65, 51] width 104 height 25
